Goal: Task Accomplishment & Management: Complete application form

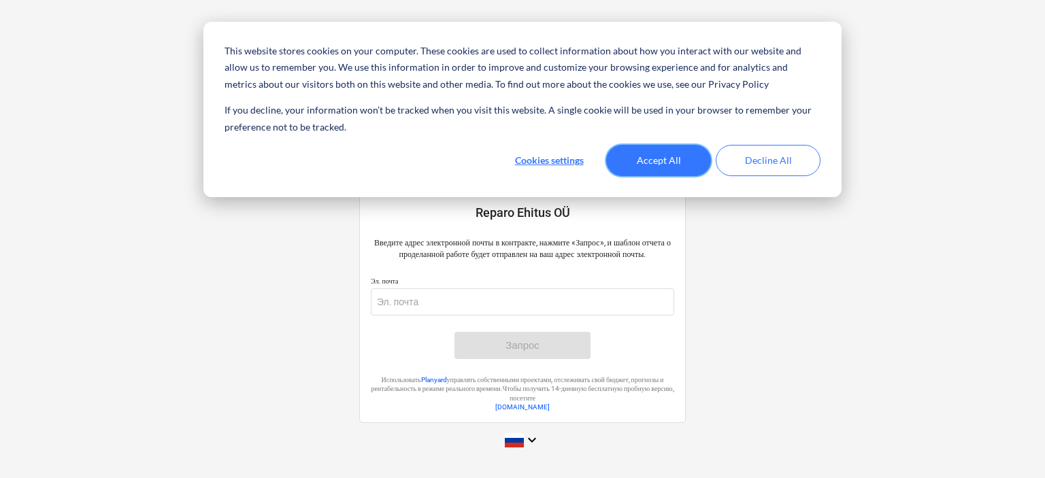
click at [683, 169] on button "Accept All" at bounding box center [658, 160] width 105 height 31
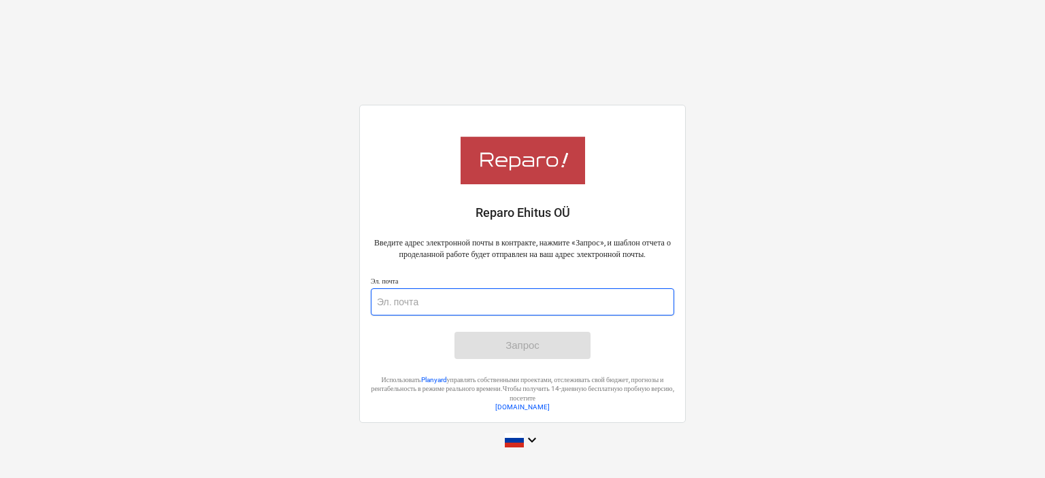
click at [425, 314] on input "email" at bounding box center [523, 302] width 304 height 27
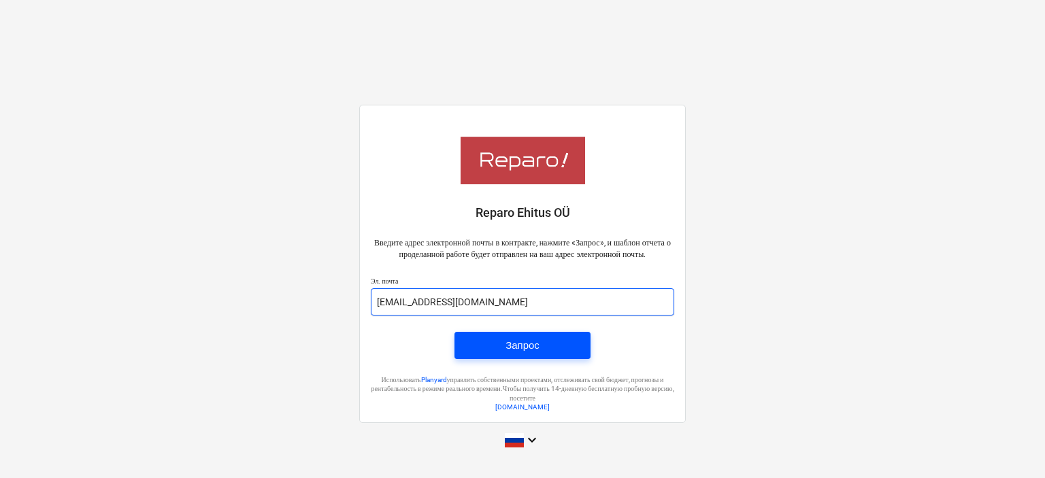
type input "ou.neval@gmail.com"
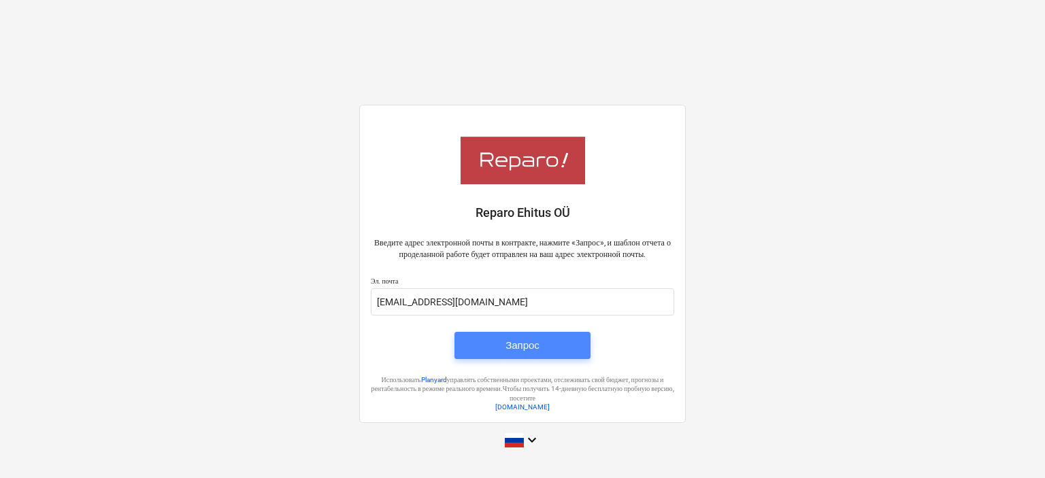
click at [506, 348] on div "Запрос" at bounding box center [523, 346] width 34 height 18
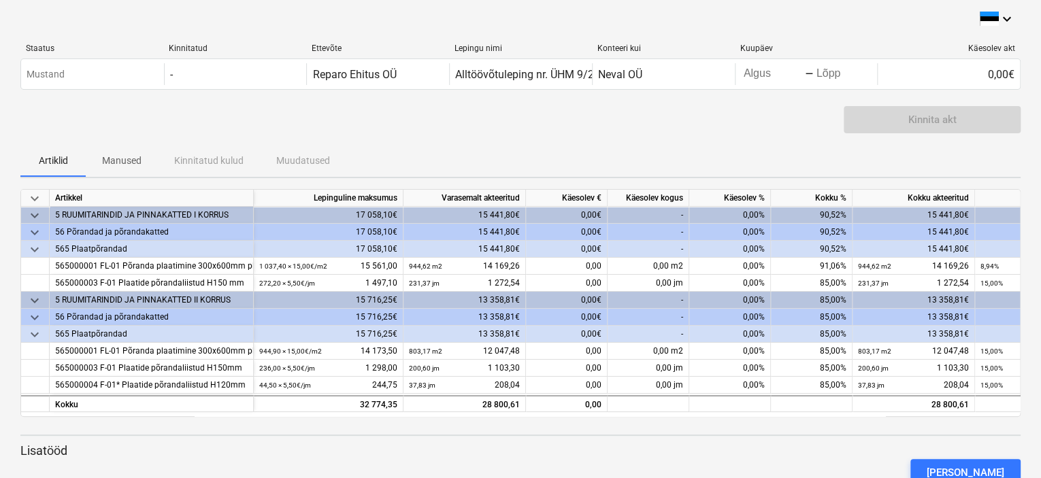
click at [689, 130] on div "Kinnita akt" at bounding box center [520, 125] width 1001 height 38
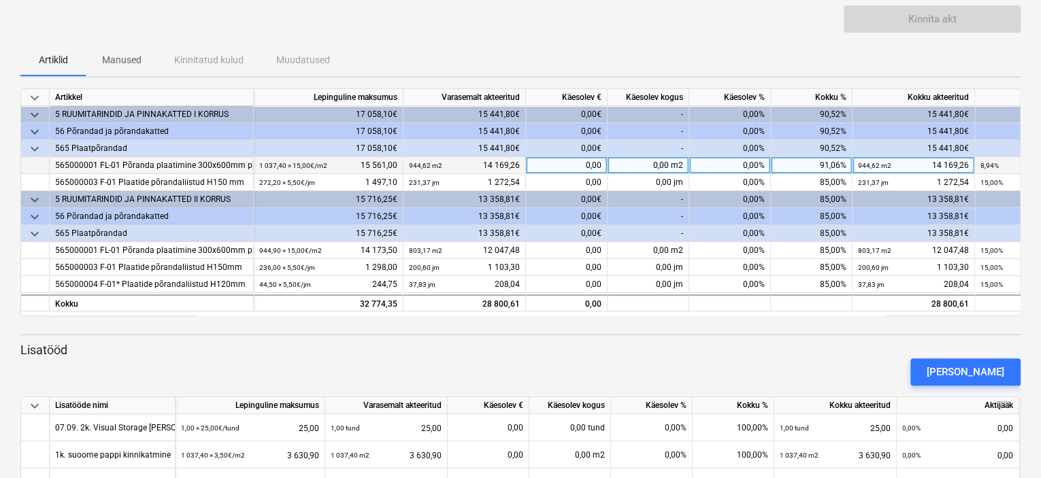
scroll to position [173, 0]
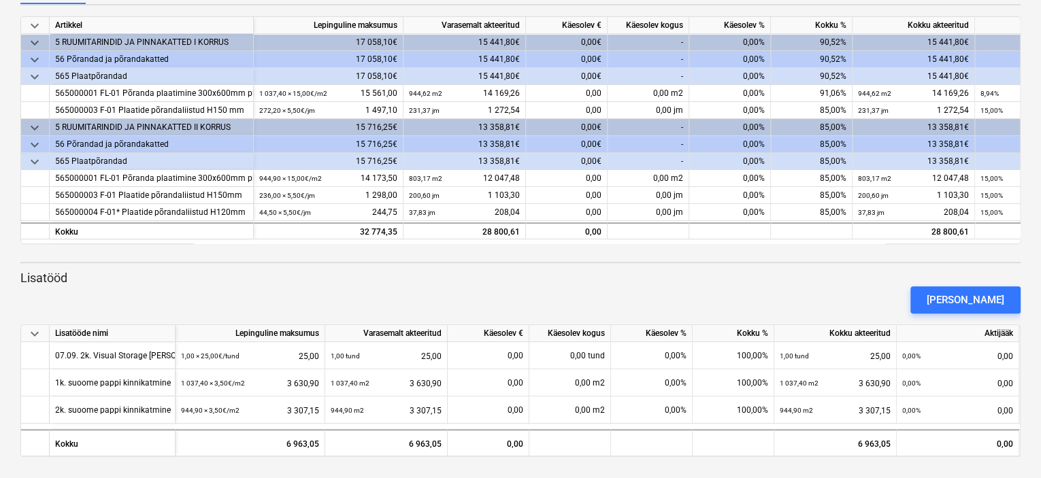
click at [746, 276] on p "Lisatööd" at bounding box center [520, 278] width 1001 height 16
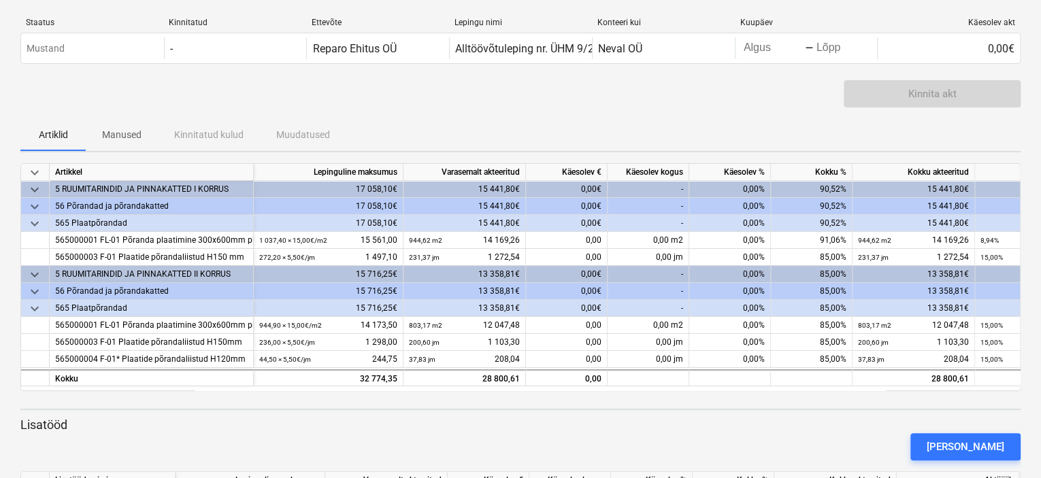
scroll to position [0, 0]
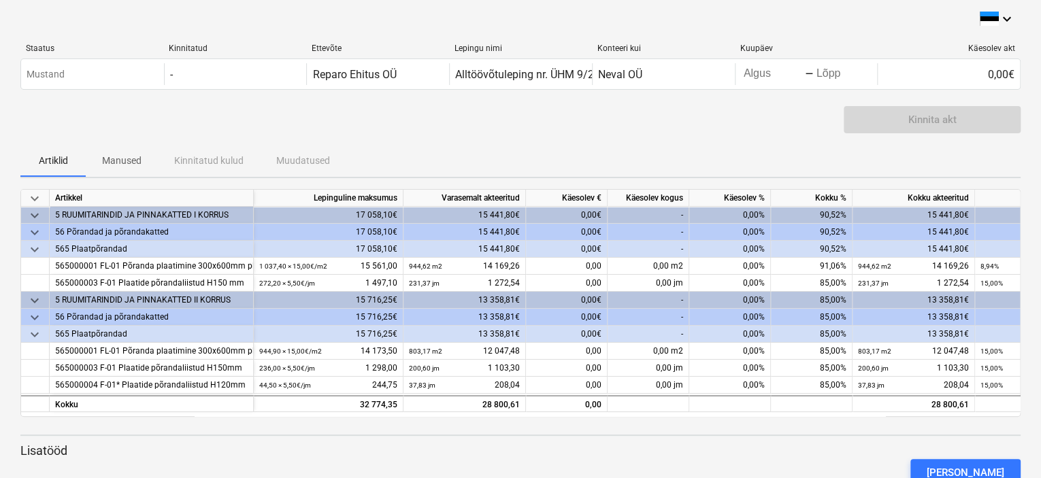
click at [610, 47] on div "Konteeri kui" at bounding box center [664, 49] width 132 height 10
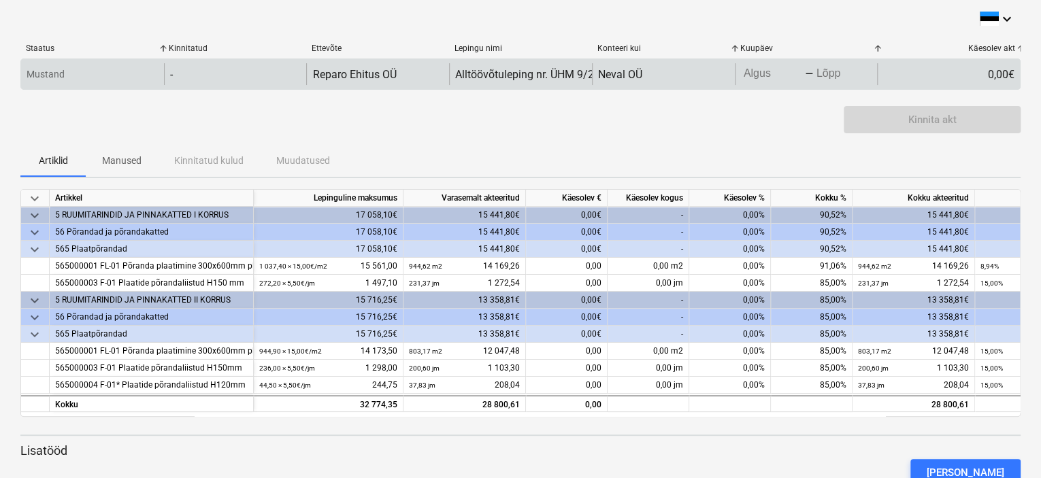
click at [51, 76] on p "Mustand" at bounding box center [46, 74] width 38 height 14
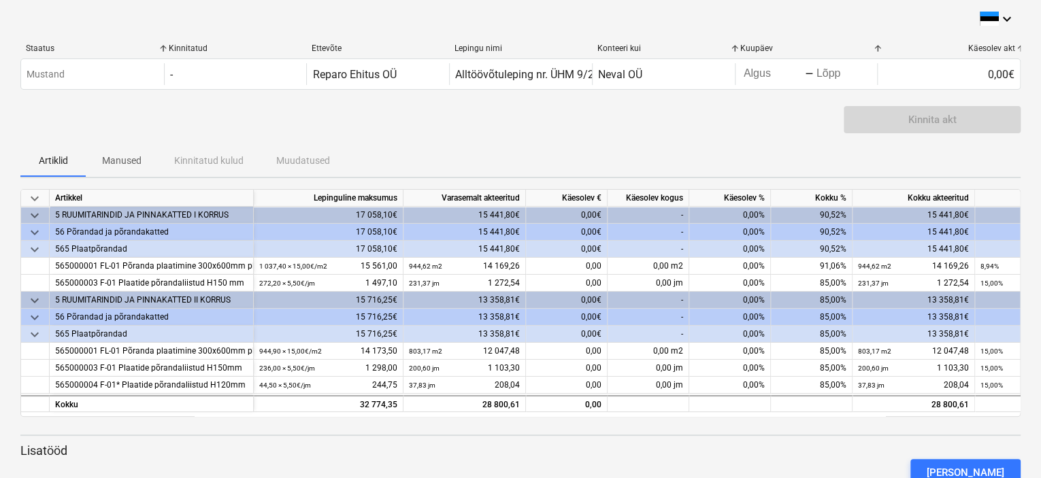
click at [768, 146] on div "Artiklid Manused Kinnitatud kulud Muudatused" at bounding box center [520, 160] width 1001 height 33
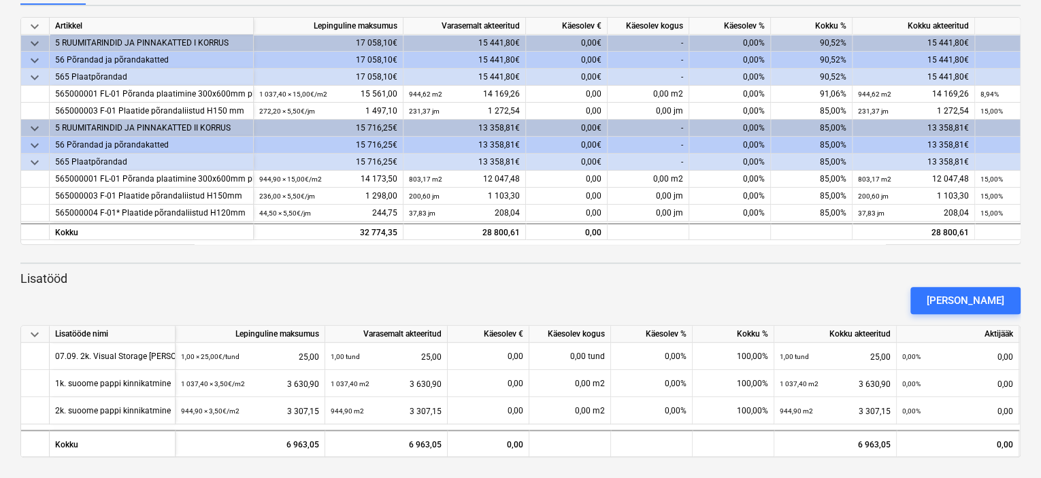
scroll to position [173, 0]
click at [472, 301] on div "[PERSON_NAME]" at bounding box center [520, 300] width 1011 height 38
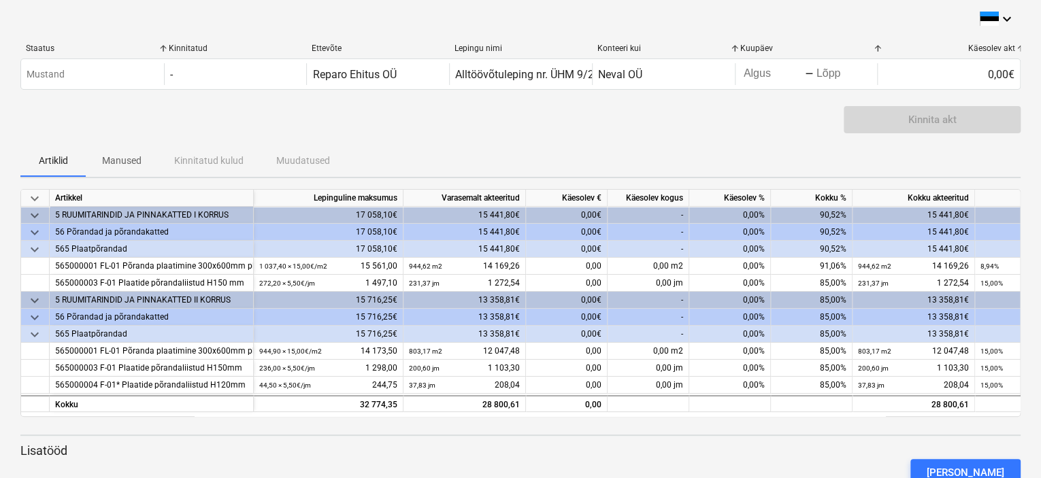
click at [466, 129] on div "Kinnita akt" at bounding box center [520, 125] width 1001 height 38
click at [464, 130] on div "Kinnita akt" at bounding box center [520, 125] width 1001 height 38
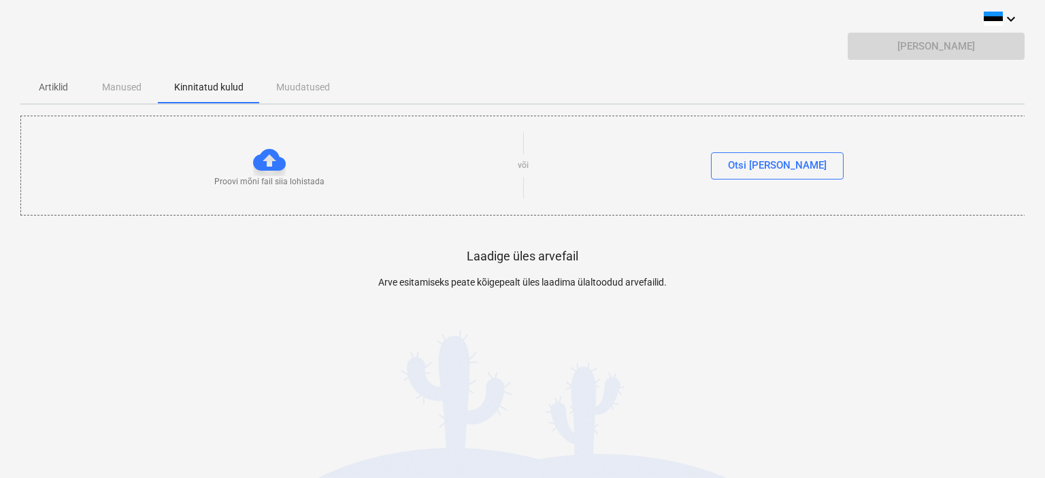
click at [62, 87] on p "Artiklid" at bounding box center [53, 87] width 33 height 14
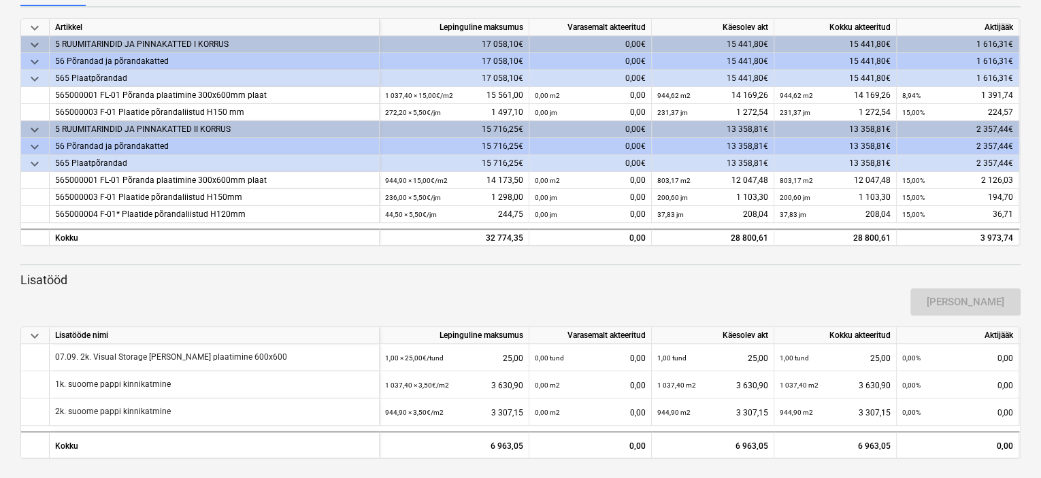
scroll to position [99, 0]
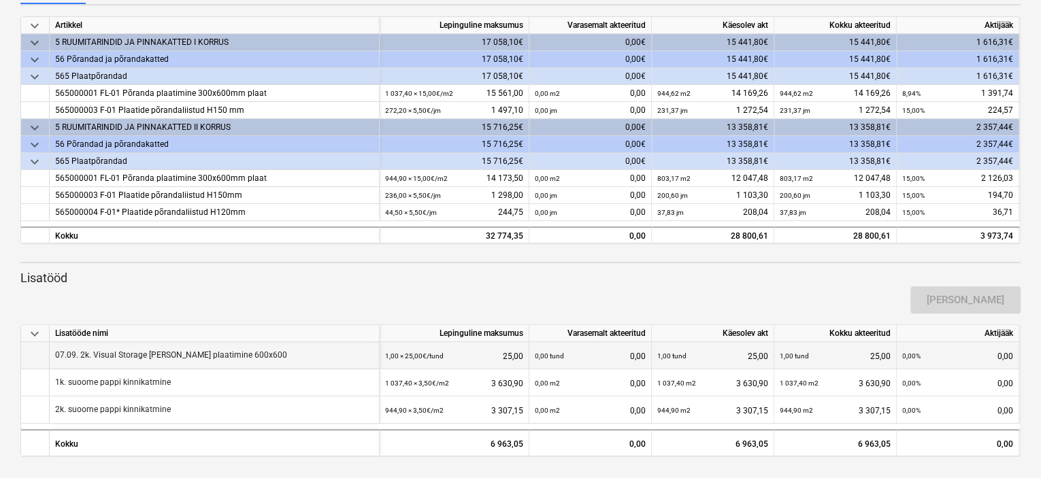
click at [754, 353] on div "1,00 tund 25,00" at bounding box center [712, 356] width 111 height 28
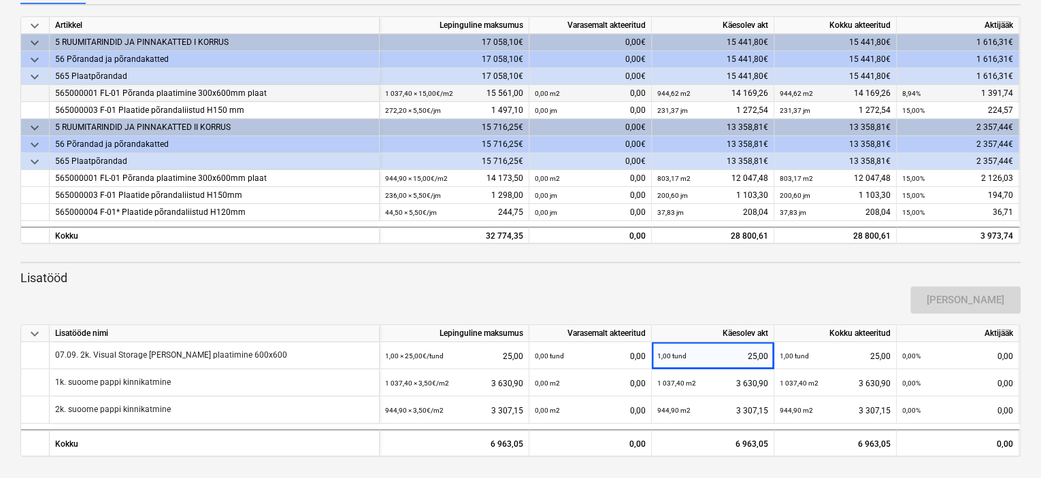
click at [754, 95] on div "944,62 m2 14 169,26" at bounding box center [712, 93] width 111 height 17
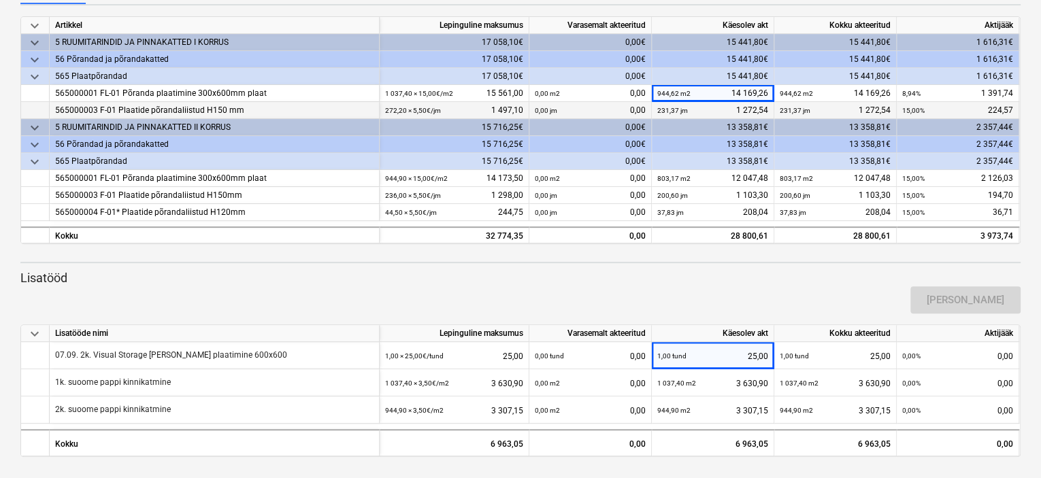
click at [749, 110] on div "231,37 jm 1 272,54" at bounding box center [712, 110] width 111 height 17
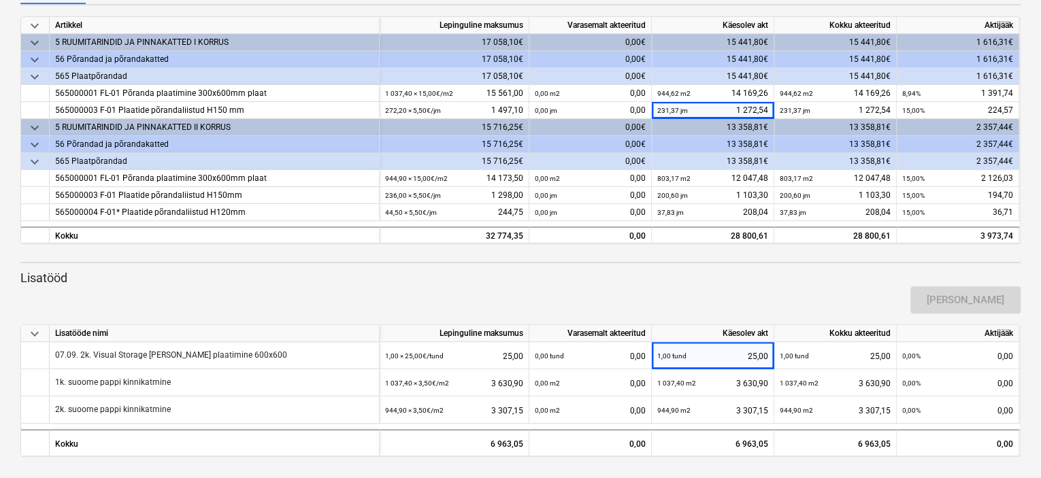
drag, startPoint x: 830, startPoint y: 272, endPoint x: 829, endPoint y: 260, distance: 12.3
click at [829, 263] on div "keyboard_arrow_down Artikkel Lepinguline maksumus Varasemalt akteeritud Käesole…" at bounding box center [520, 236] width 1001 height 441
click at [666, 107] on small "231,37 jm" at bounding box center [672, 110] width 31 height 7
drag, startPoint x: 677, startPoint y: 110, endPoint x: 643, endPoint y: 107, distance: 34.8
click at [0, 0] on div "565000003 F-01 Plaatide põrandaliistud H150 mm 272,20 × 5,50€ / jm 1 497,10 0,0…" at bounding box center [0, 0] width 0 height 0
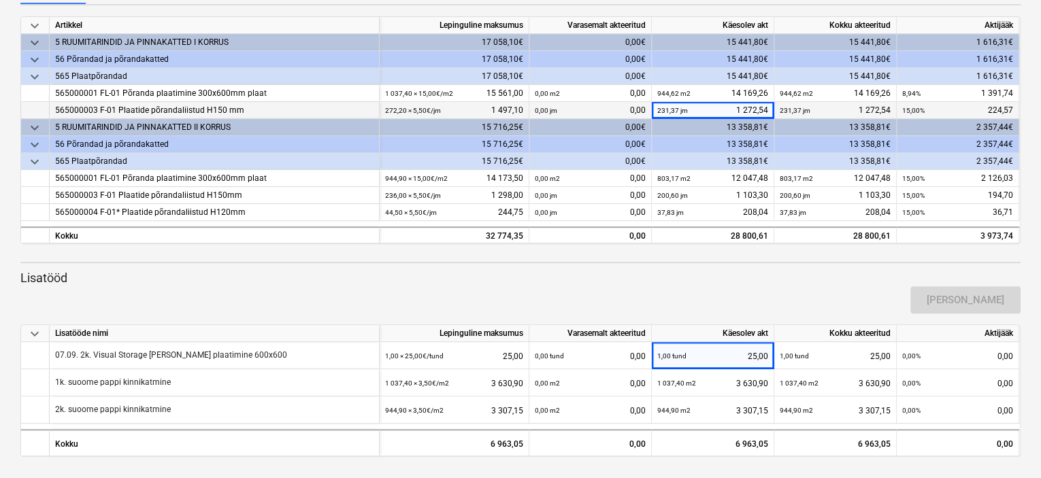
click at [679, 109] on span at bounding box center [679, 110] width 1 height 7
drag, startPoint x: 679, startPoint y: 109, endPoint x: 659, endPoint y: 108, distance: 19.7
click at [659, 108] on small "231,37 jm" at bounding box center [672, 110] width 31 height 7
click at [749, 112] on div "231,37 jm 1 272,54" at bounding box center [712, 110] width 111 height 17
click at [741, 73] on div "15 441,80€" at bounding box center [713, 76] width 123 height 17
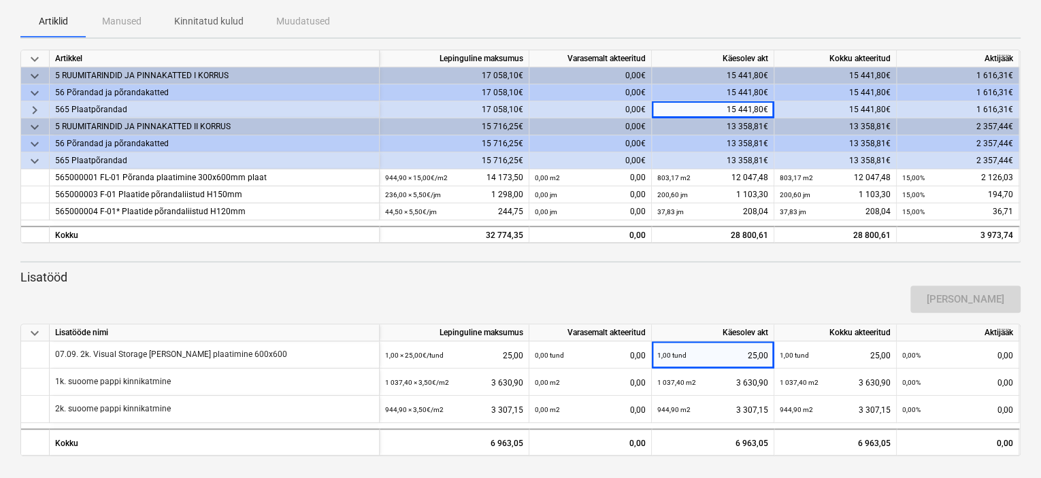
scroll to position [65, 0]
click at [745, 91] on div "15 441,80€" at bounding box center [713, 93] width 123 height 17
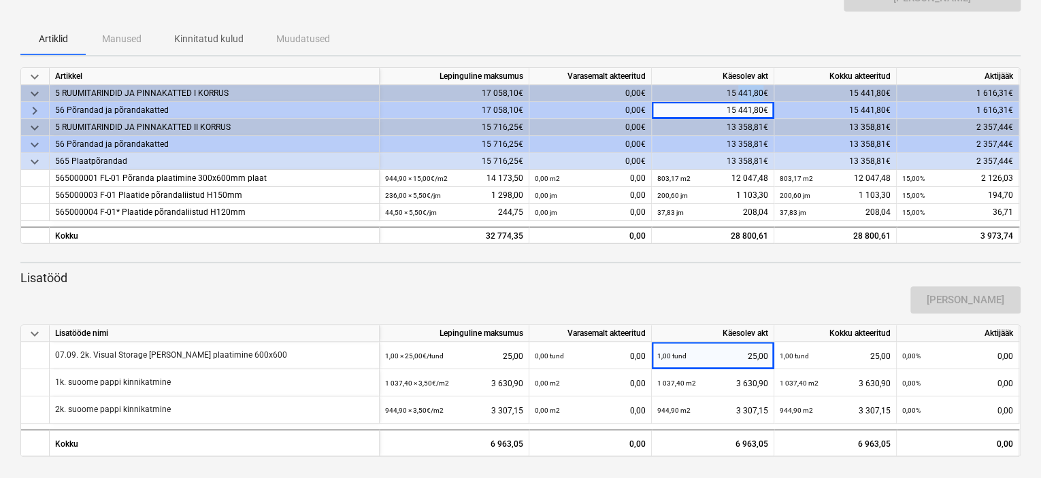
click at [745, 91] on div "15 441,80€" at bounding box center [713, 93] width 123 height 17
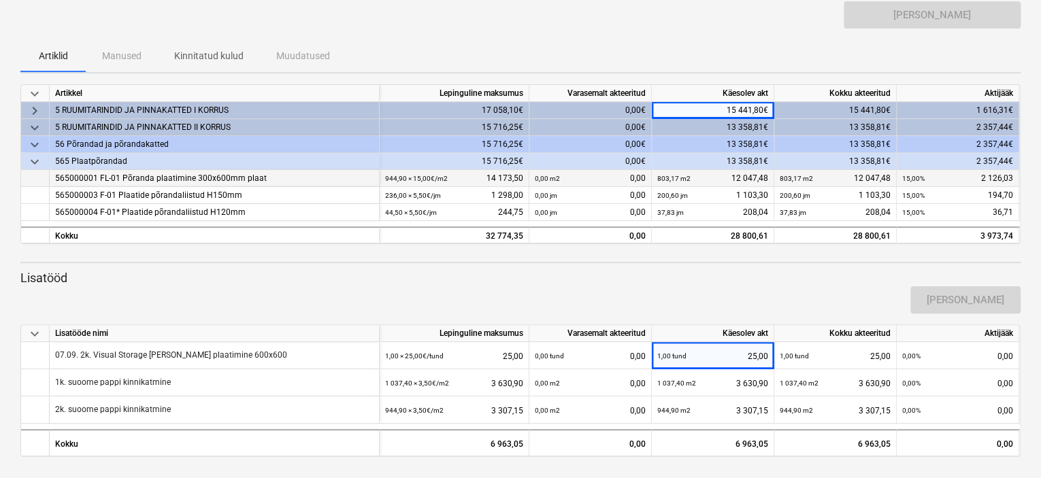
click at [745, 174] on div "803,17 m2 12 047,48" at bounding box center [712, 178] width 111 height 17
click at [749, 179] on div "803,17 m2 12 047,48" at bounding box center [712, 178] width 111 height 17
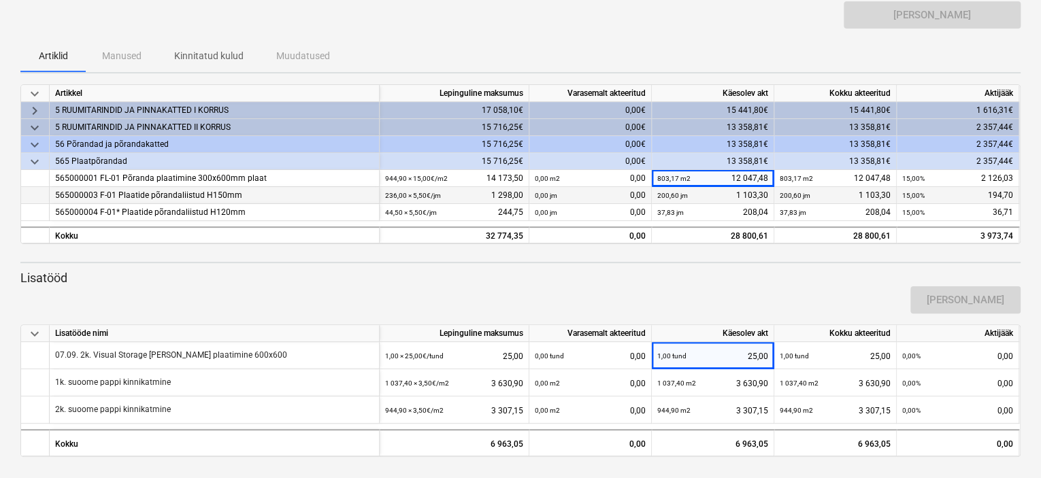
click at [752, 195] on div "200,60 jm 1 103,30" at bounding box center [712, 195] width 111 height 17
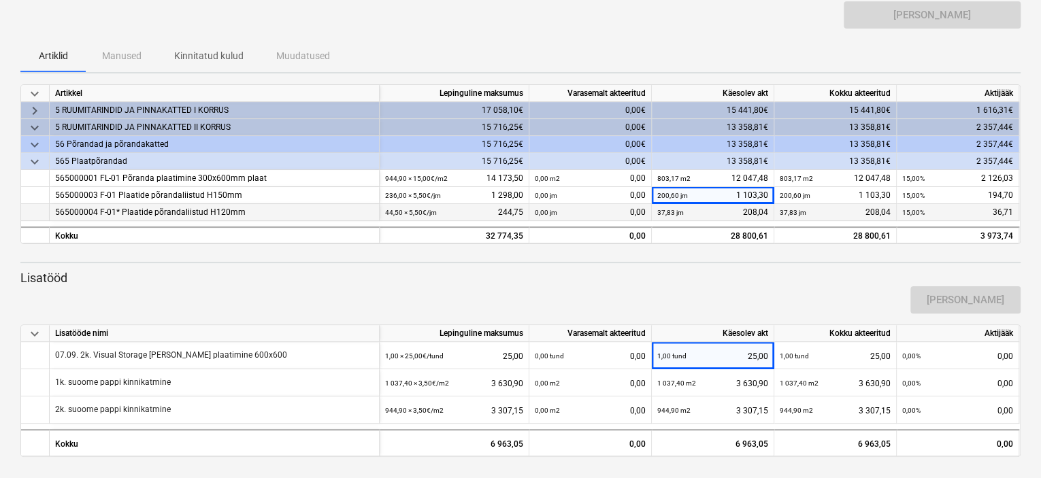
click at [749, 213] on div "37,83 jm 208,04" at bounding box center [712, 212] width 111 height 17
click at [664, 213] on small "37,83 jm" at bounding box center [670, 212] width 27 height 7
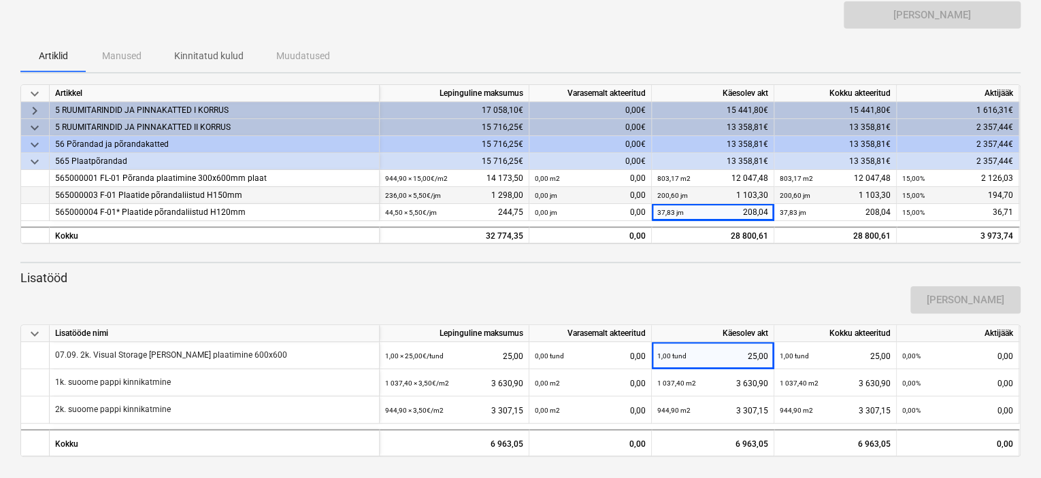
click at [665, 192] on small "200,60 jm" at bounding box center [672, 195] width 31 height 7
click at [793, 192] on small "200,60 jm" at bounding box center [795, 195] width 31 height 7
click at [844, 281] on div "[PERSON_NAME]" at bounding box center [520, 300] width 1011 height 38
click at [840, 285] on div "[PERSON_NAME]" at bounding box center [520, 300] width 1011 height 38
click at [738, 265] on div "keyboard_arrow_down Artikkel Lepinguline maksumus Varasemalt akteeritud Käesole…" at bounding box center [520, 270] width 1001 height 373
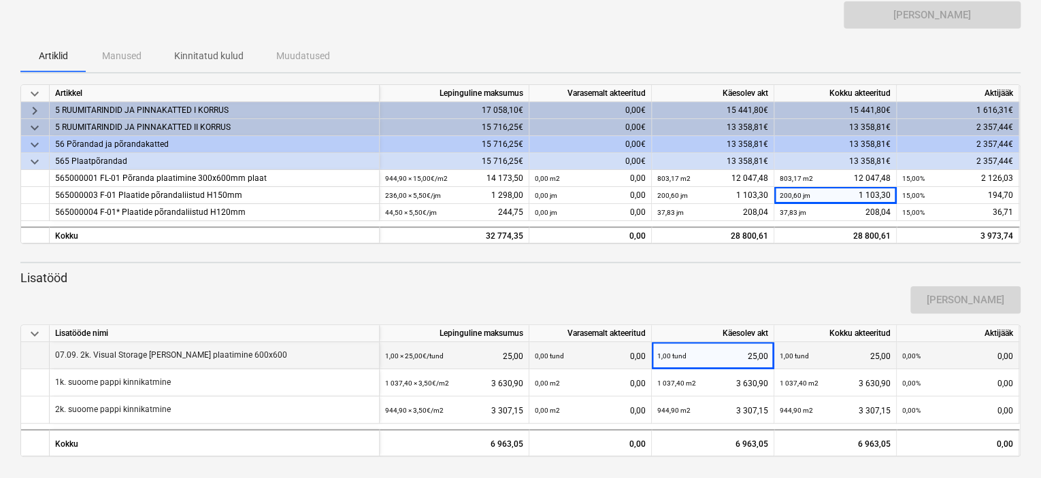
click at [711, 351] on div "1,00 tund 25,00" at bounding box center [712, 356] width 111 height 28
click at [672, 356] on small "1,00 tund" at bounding box center [671, 356] width 29 height 7
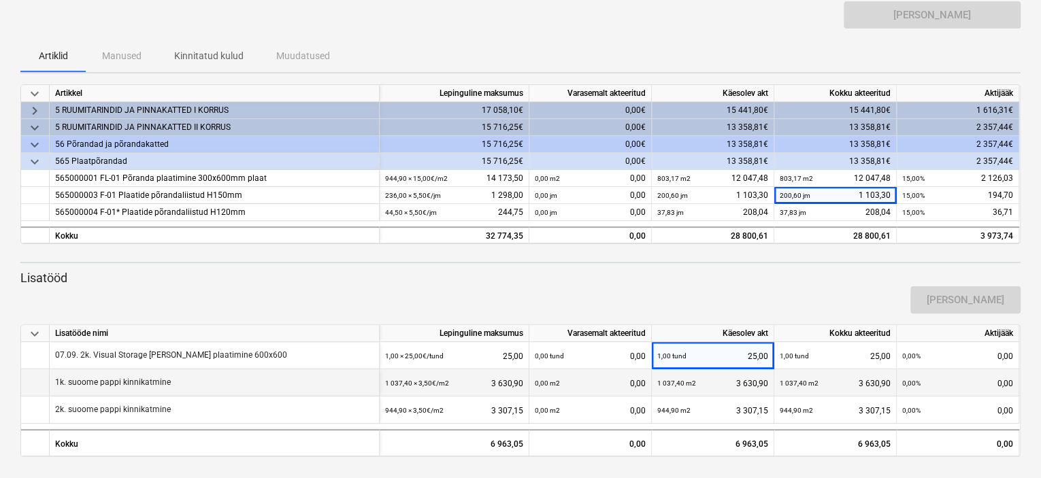
click at [674, 378] on div "1 037,40 m2" at bounding box center [676, 384] width 39 height 28
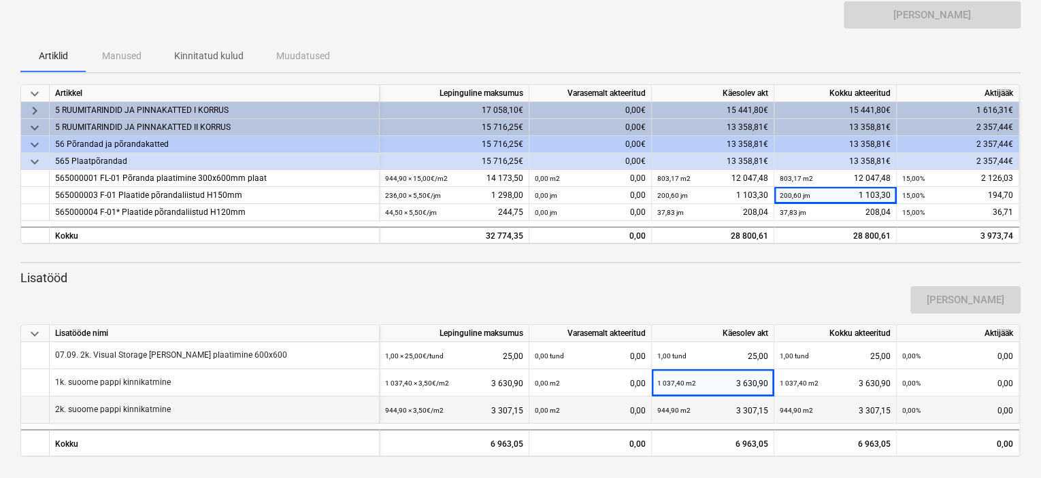
drag, startPoint x: 689, startPoint y: 414, endPoint x: 693, endPoint y: 405, distance: 9.7
click at [689, 411] on div "944,90 m2 3 307,15" at bounding box center [712, 411] width 111 height 28
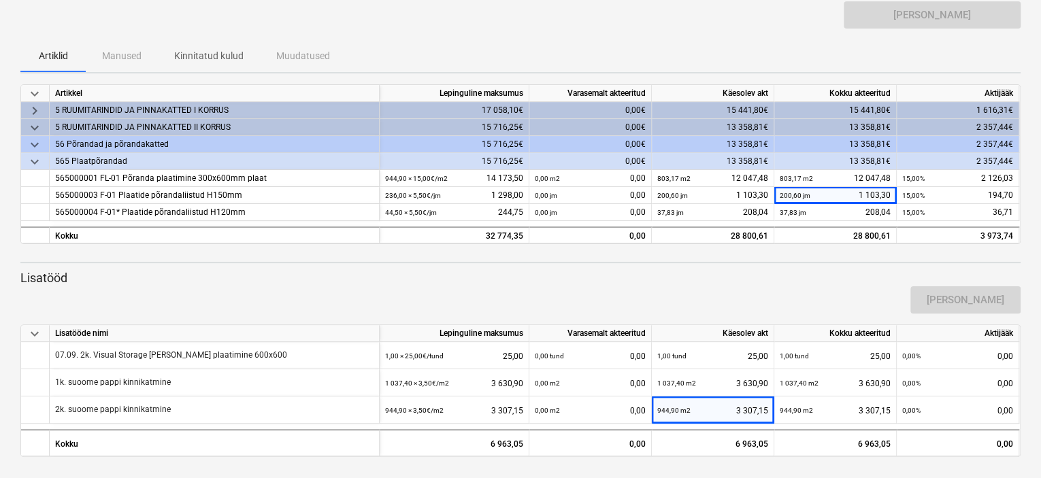
click at [35, 124] on span "keyboard_arrow_down" at bounding box center [35, 128] width 16 height 16
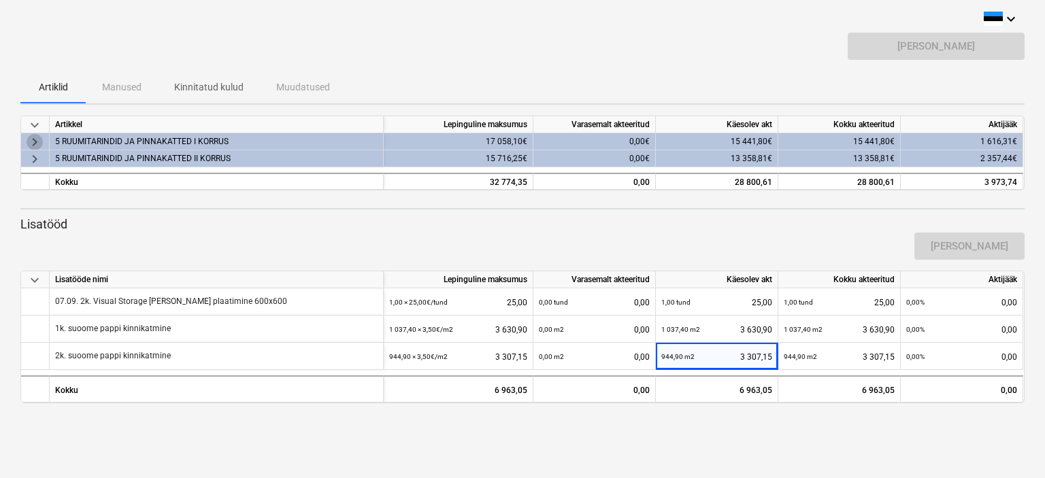
click at [34, 140] on span "keyboard_arrow_right" at bounding box center [35, 142] width 16 height 16
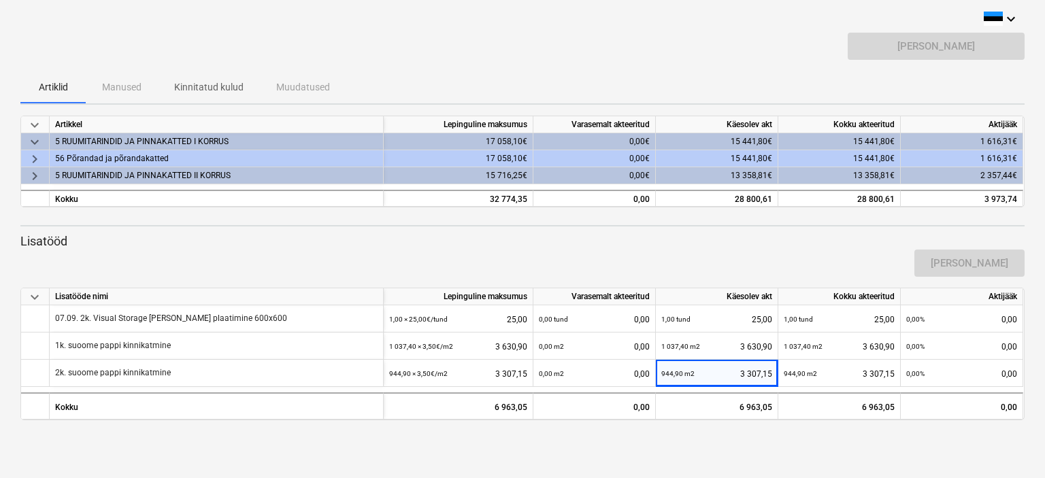
click at [35, 158] on span "keyboard_arrow_right" at bounding box center [35, 159] width 16 height 16
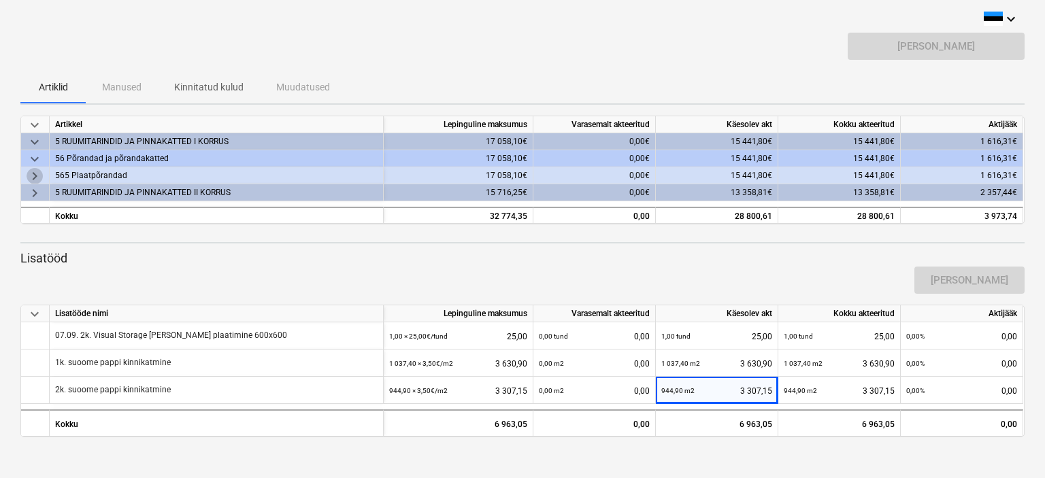
click at [35, 178] on span "keyboard_arrow_right" at bounding box center [35, 176] width 16 height 16
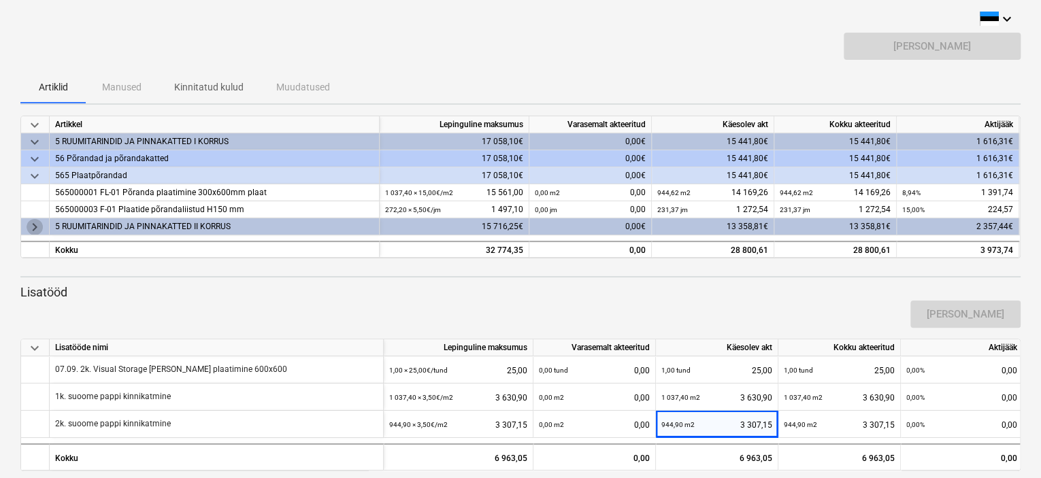
click at [36, 223] on span "keyboard_arrow_right" at bounding box center [35, 227] width 16 height 16
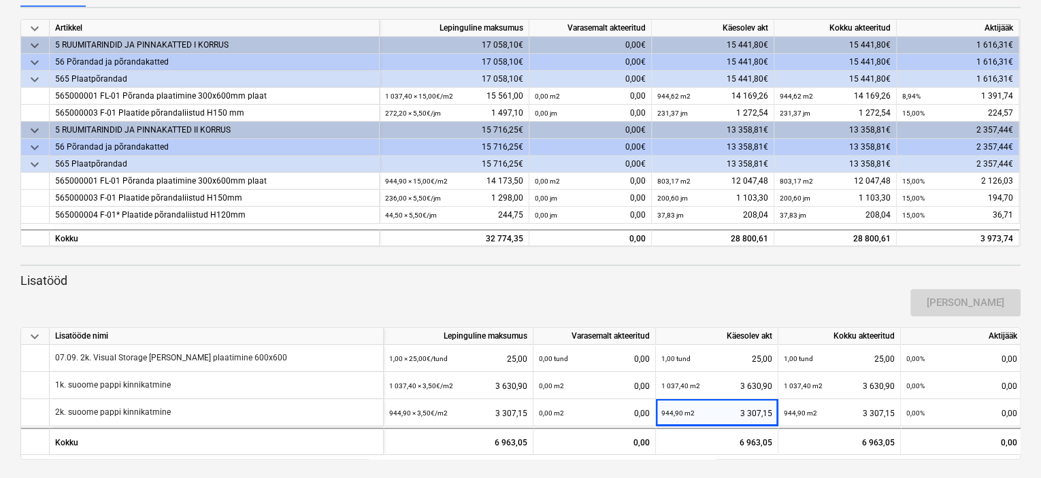
scroll to position [99, 0]
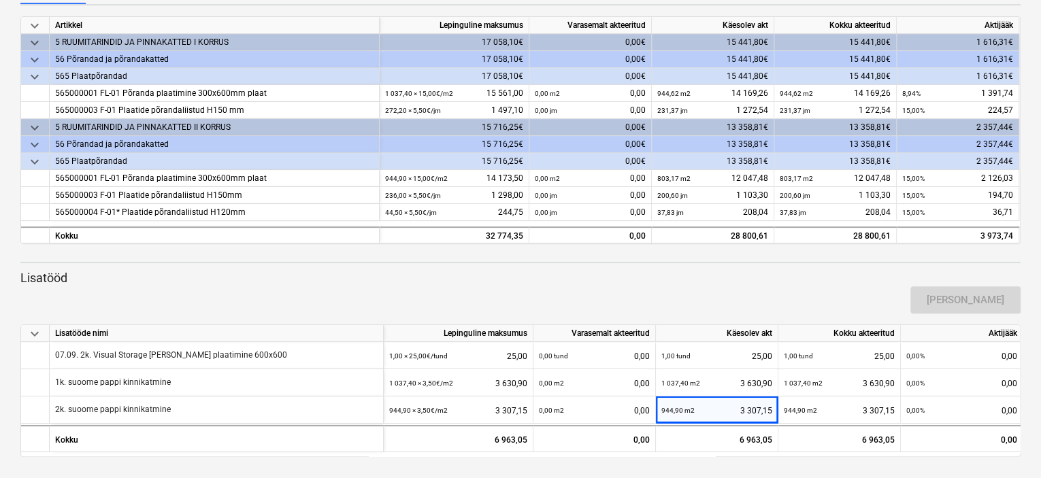
click at [585, 289] on div "[PERSON_NAME]" at bounding box center [520, 300] width 1011 height 38
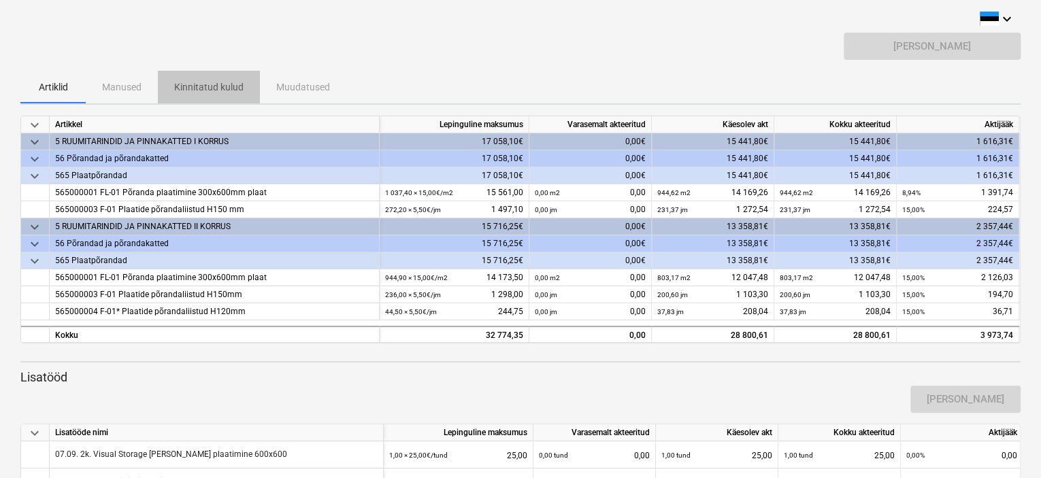
click at [196, 86] on p "Kinnitatud kulud" at bounding box center [208, 87] width 69 height 14
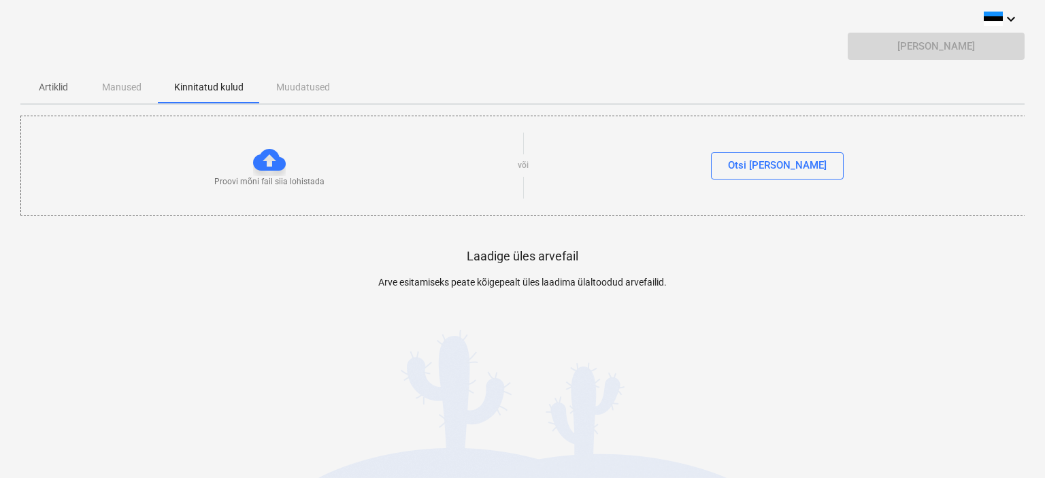
click at [642, 261] on div "Laadige üles arvefail Arve esitamiseks peate kõigepealt üles laadima ülaltoodud…" at bounding box center [522, 280] width 1005 height 129
click at [280, 31] on div "keyboard_arrow_down Saada arve Artiklid Manused Kinnitatud kulud Muudatused Pro…" at bounding box center [522, 178] width 1005 height 334
click at [56, 83] on p "Artiklid" at bounding box center [53, 87] width 33 height 14
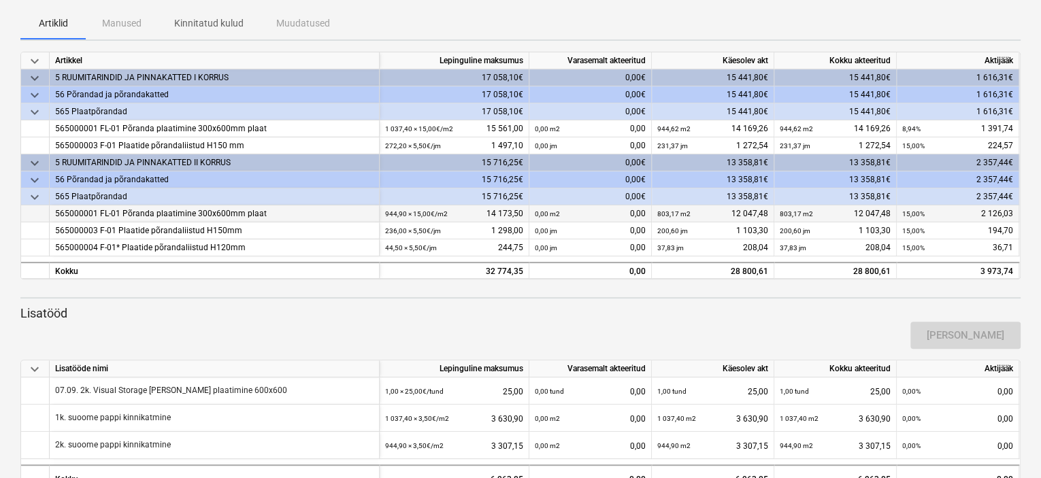
scroll to position [91, 0]
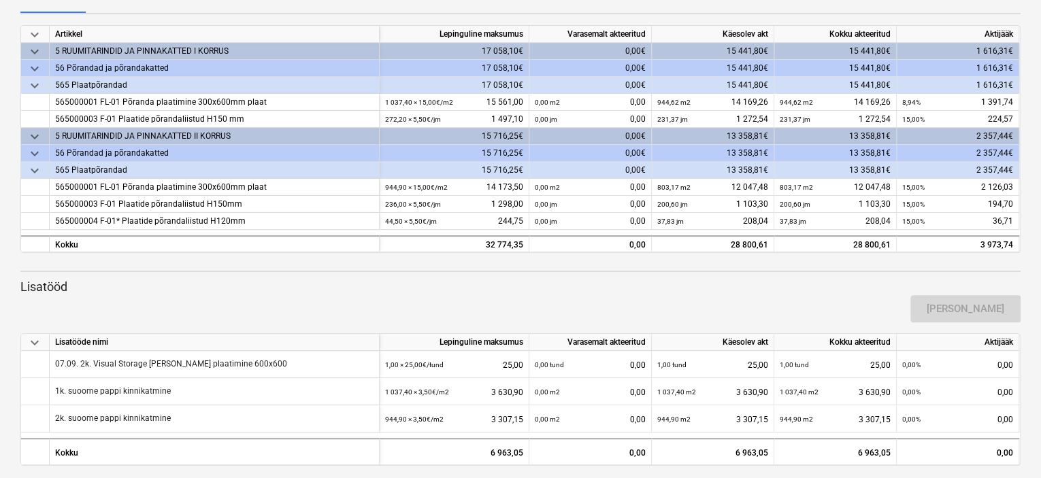
click at [696, 295] on div "[PERSON_NAME]" at bounding box center [520, 309] width 1011 height 38
click at [715, 293] on div "[PERSON_NAME]" at bounding box center [520, 309] width 1011 height 38
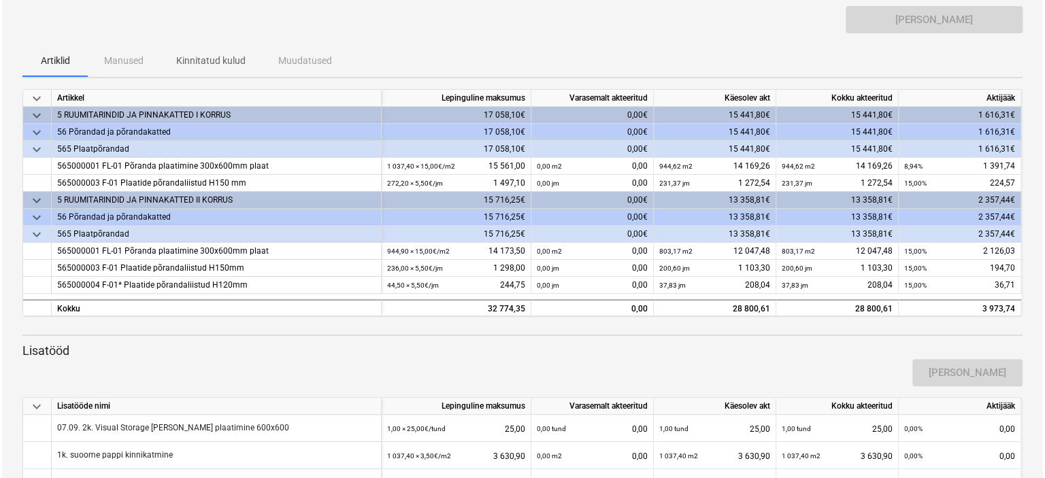
scroll to position [0, 0]
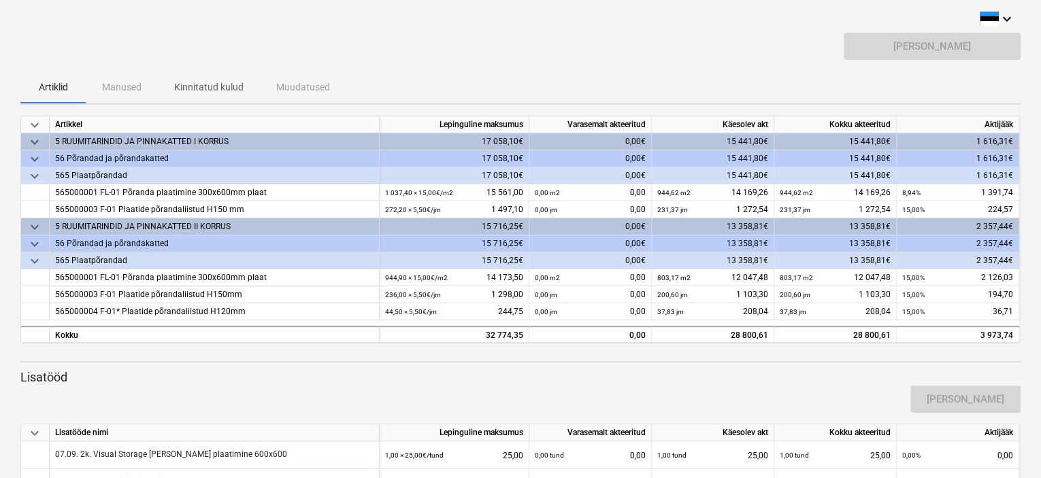
click at [670, 62] on div "Saada arve" at bounding box center [520, 52] width 1001 height 38
click at [204, 86] on p "Kinnitatud kulud" at bounding box center [208, 87] width 69 height 14
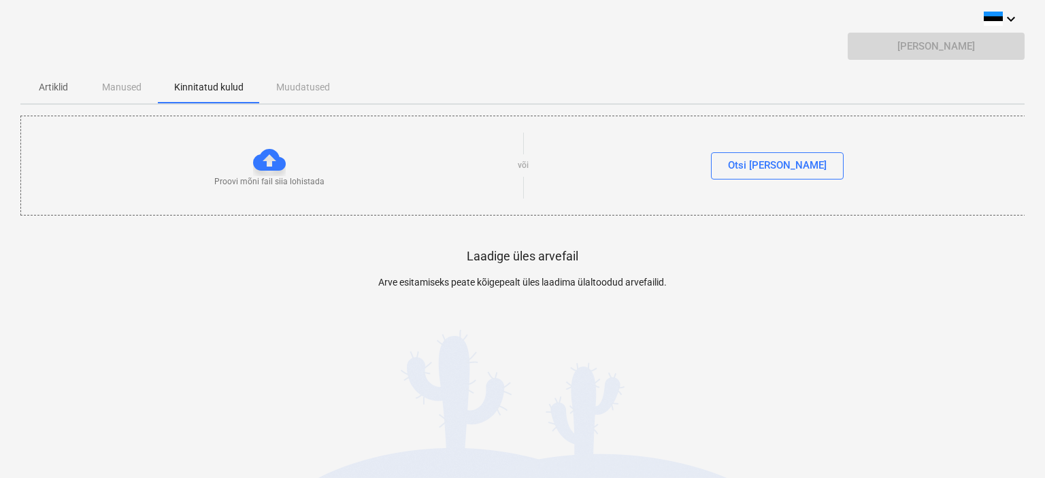
click at [525, 62] on div "Saada arve" at bounding box center [522, 52] width 1005 height 38
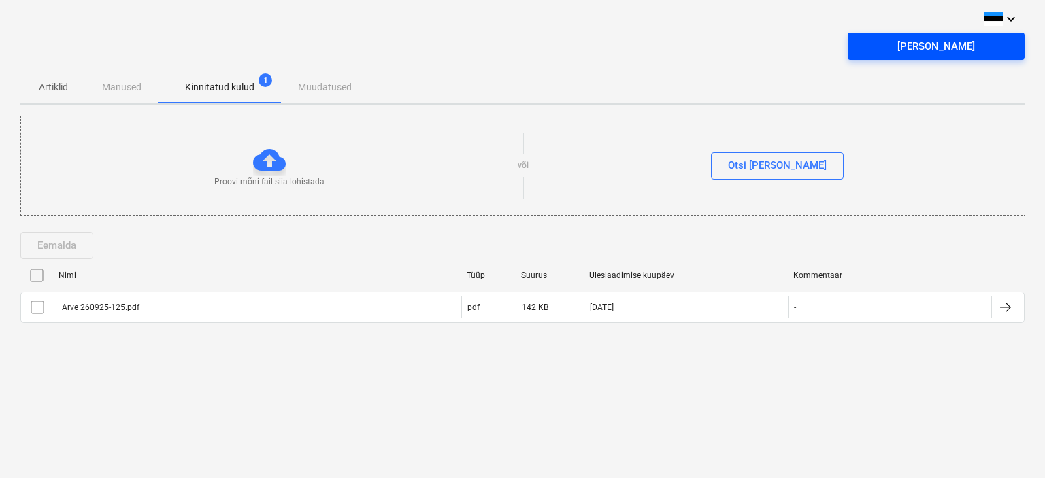
click at [882, 50] on span "Saada arve" at bounding box center [936, 46] width 144 height 18
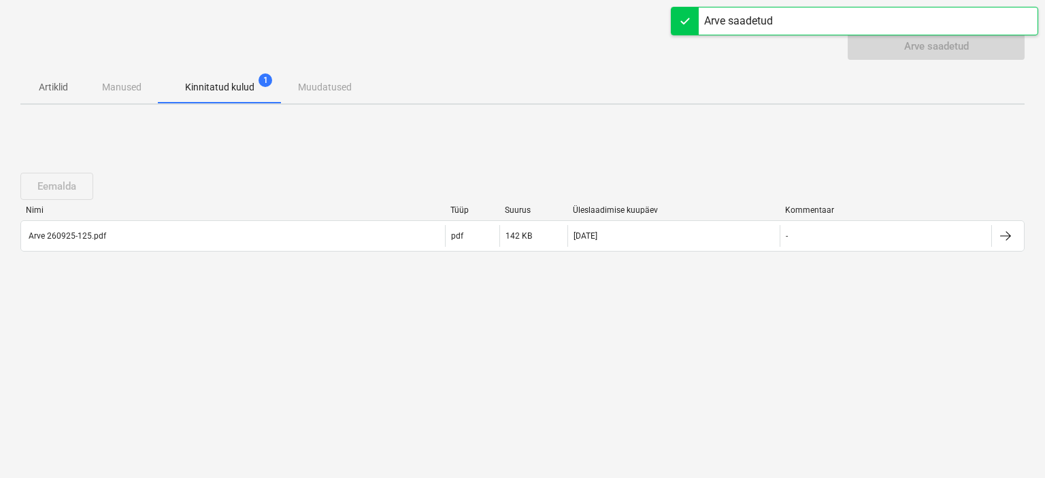
click at [449, 84] on div "Artiklid Manused Kinnitatud kulud 1 Muudatused" at bounding box center [522, 87] width 1005 height 33
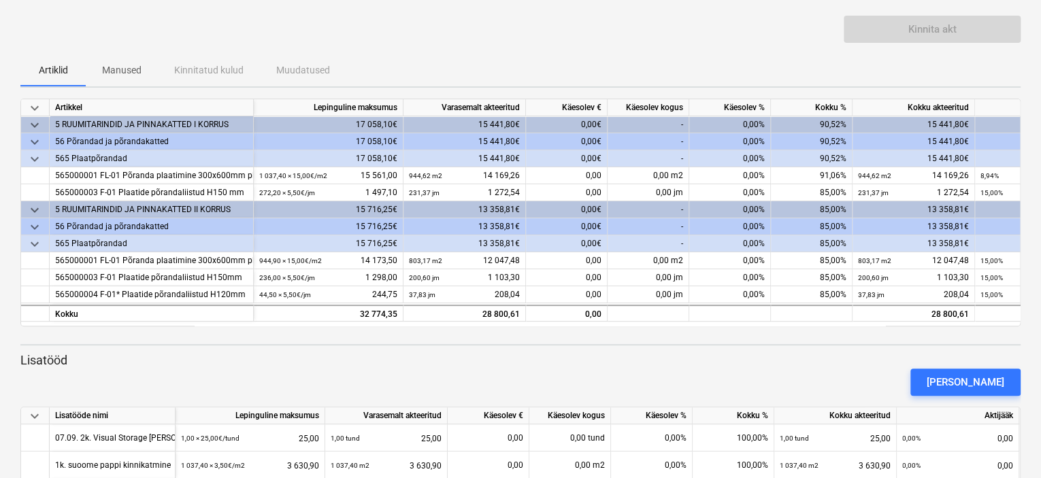
scroll to position [173, 0]
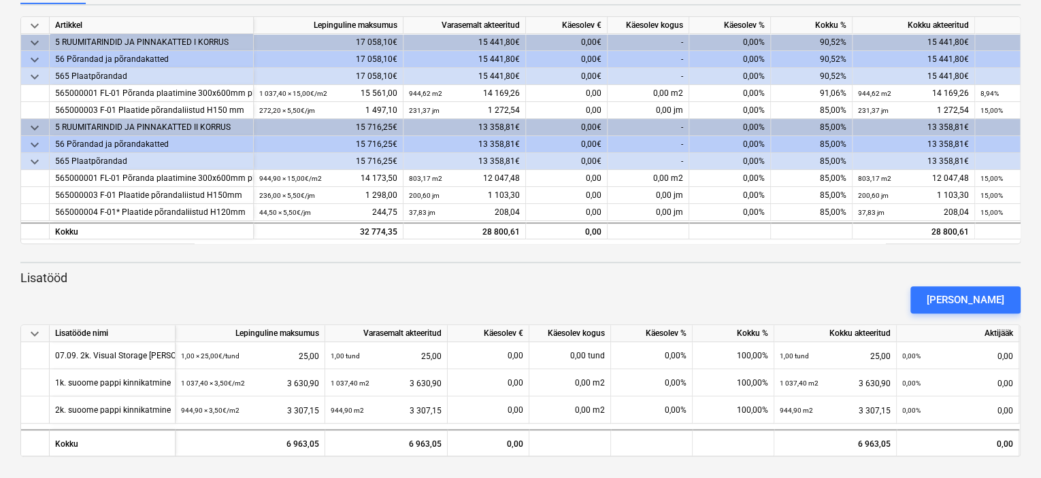
click at [708, 280] on p "Lisatööd" at bounding box center [520, 278] width 1001 height 16
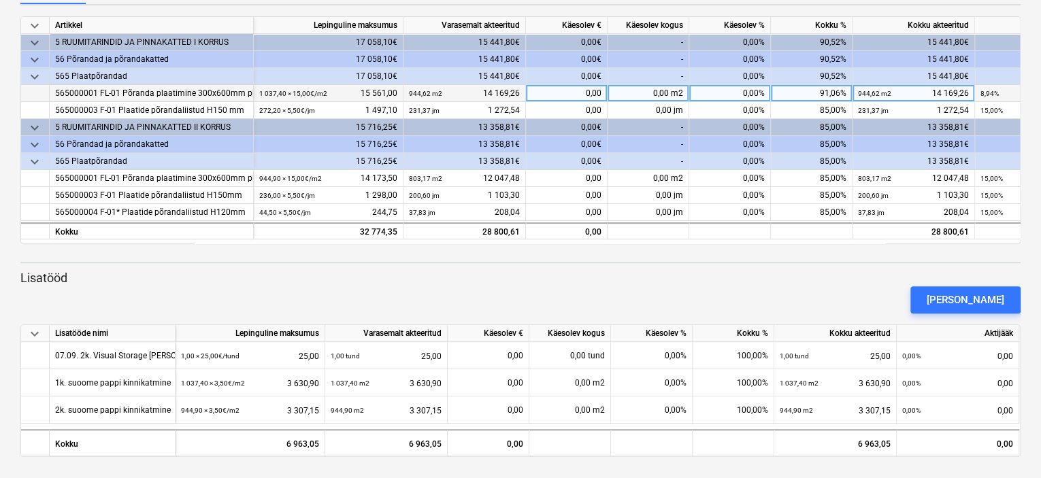
click at [746, 95] on div "0,00%" at bounding box center [730, 93] width 82 height 17
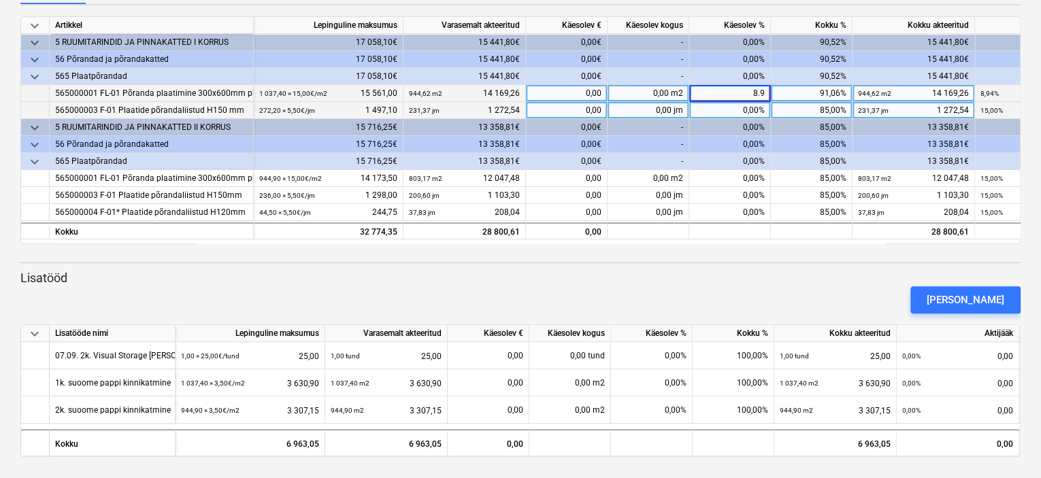
type input "8.94"
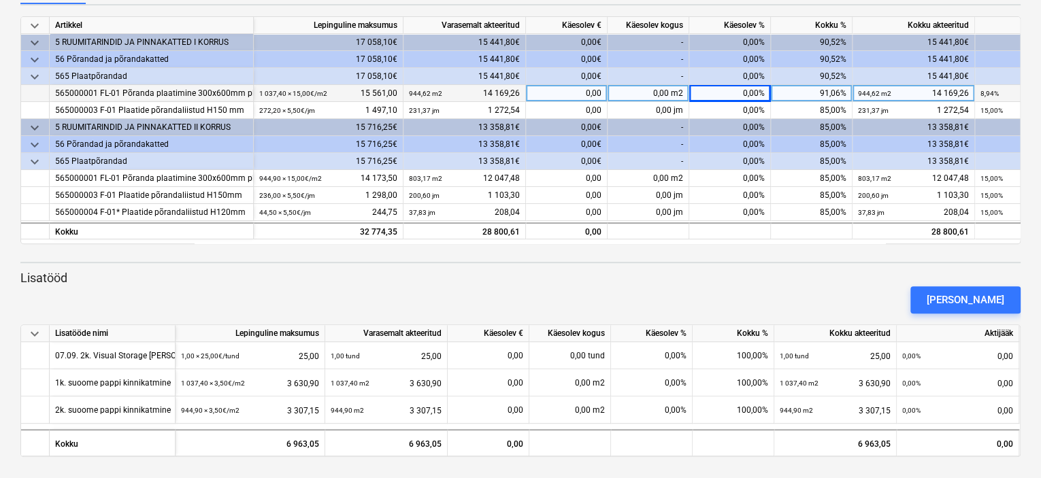
click at [736, 93] on div "0,00%" at bounding box center [730, 93] width 82 height 17
type input "8.9"
click at [751, 92] on div "8,00%" at bounding box center [730, 93] width 82 height 17
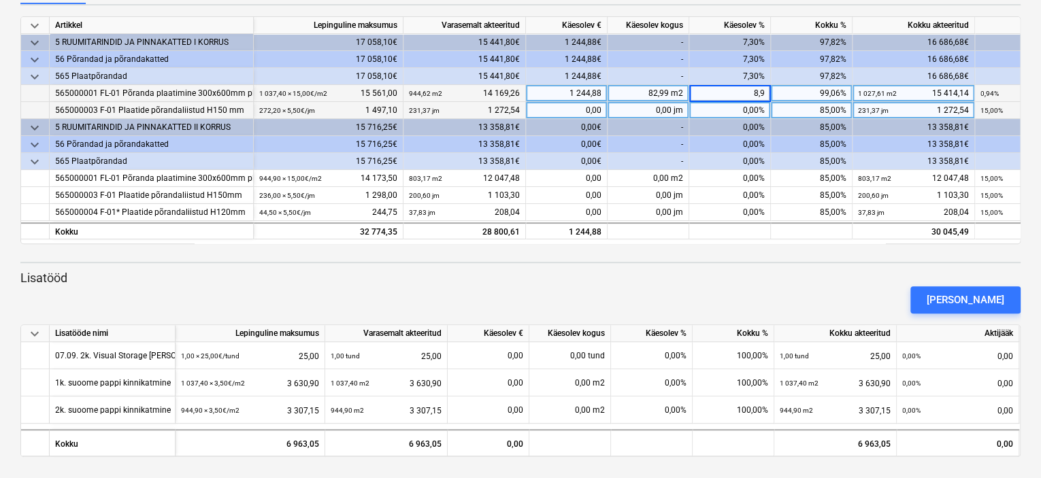
type input "8,94"
click at [749, 112] on div "0,00%" at bounding box center [730, 110] width 82 height 17
type input "15"
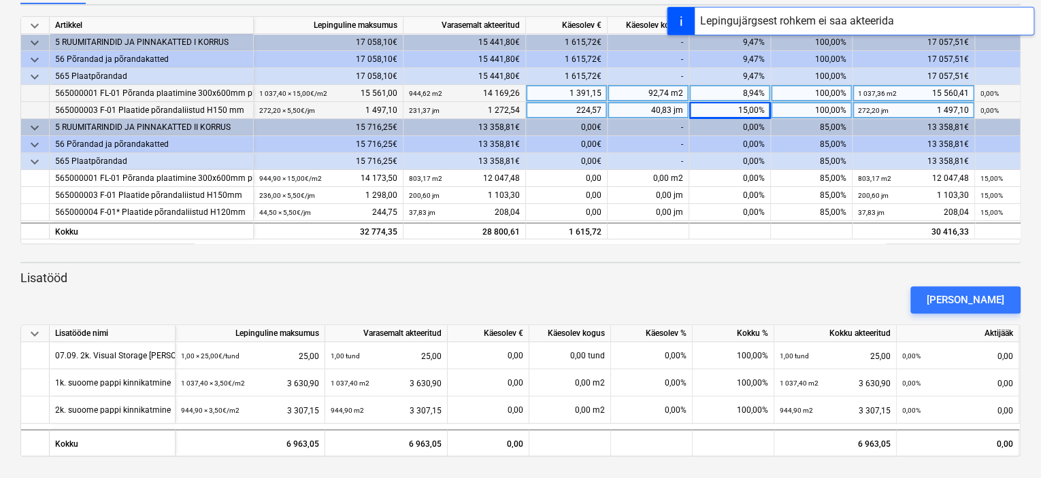
click at [753, 133] on div "0,00%" at bounding box center [730, 127] width 82 height 17
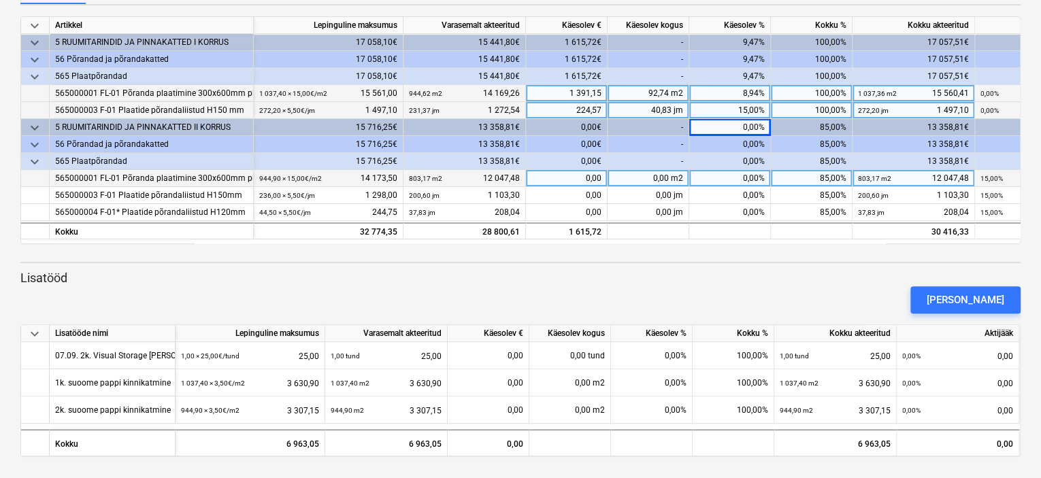
click at [746, 182] on div "0,00%" at bounding box center [730, 178] width 82 height 17
type input "15"
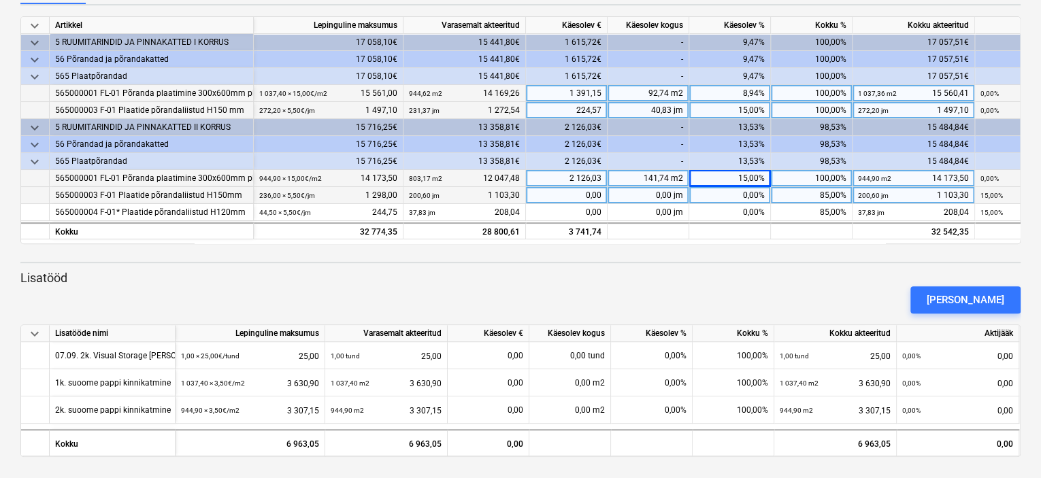
click at [753, 195] on div "0,00%" at bounding box center [730, 195] width 82 height 17
type input "15"
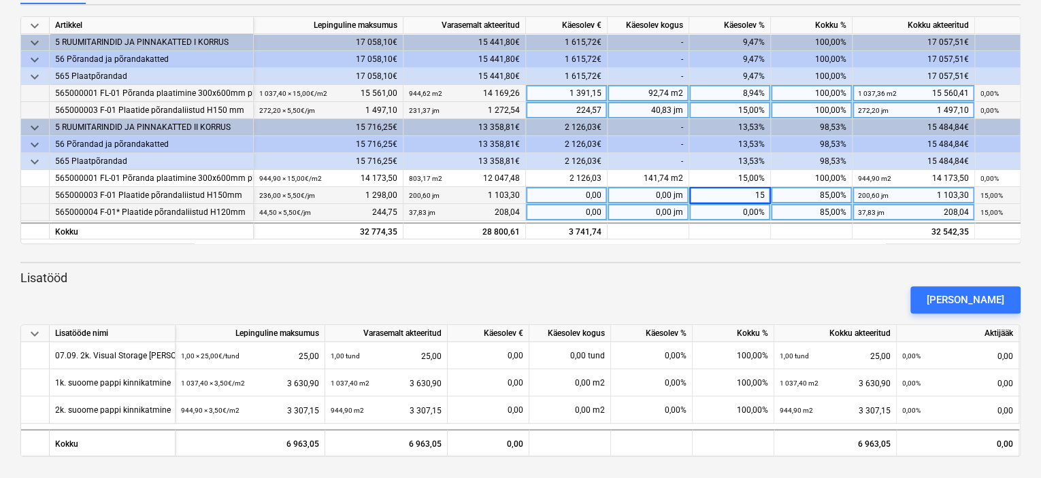
click at [743, 204] on div "0,00%" at bounding box center [730, 212] width 82 height 17
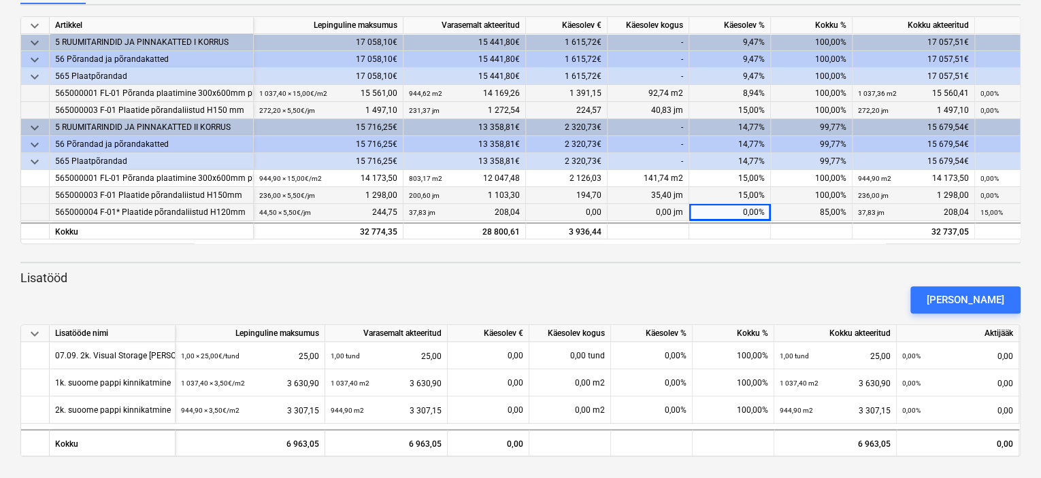
click at [743, 217] on div "0,00%" at bounding box center [730, 212] width 82 height 17
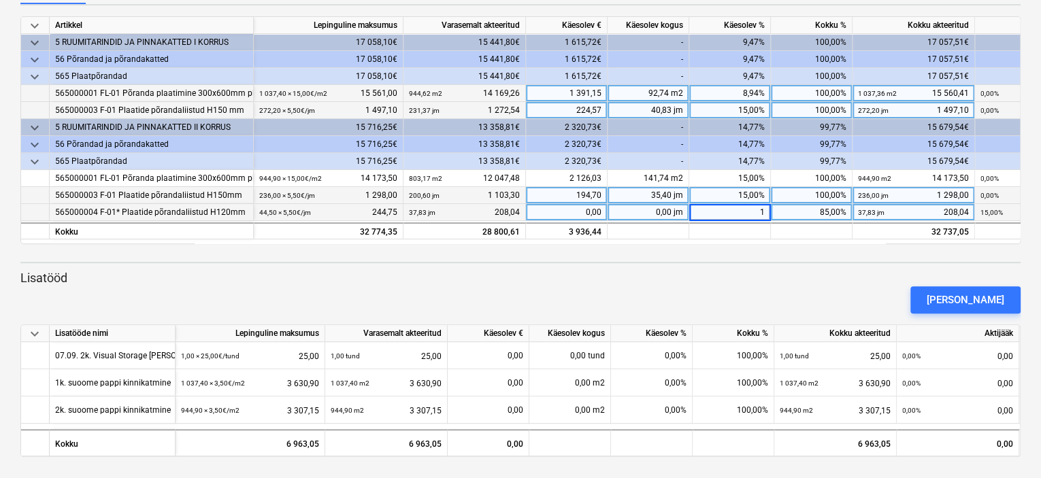
type input "15"
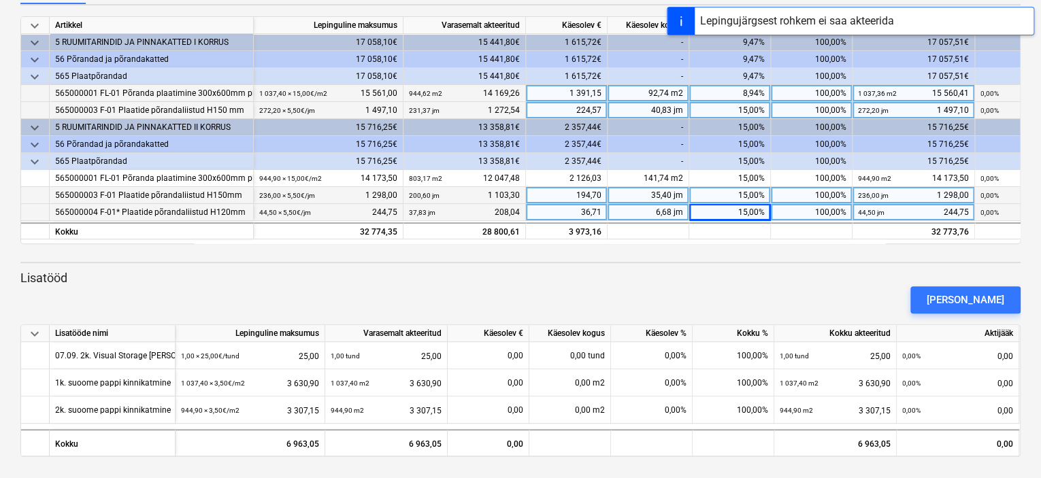
click at [763, 274] on p "Lisatööd" at bounding box center [520, 278] width 1001 height 16
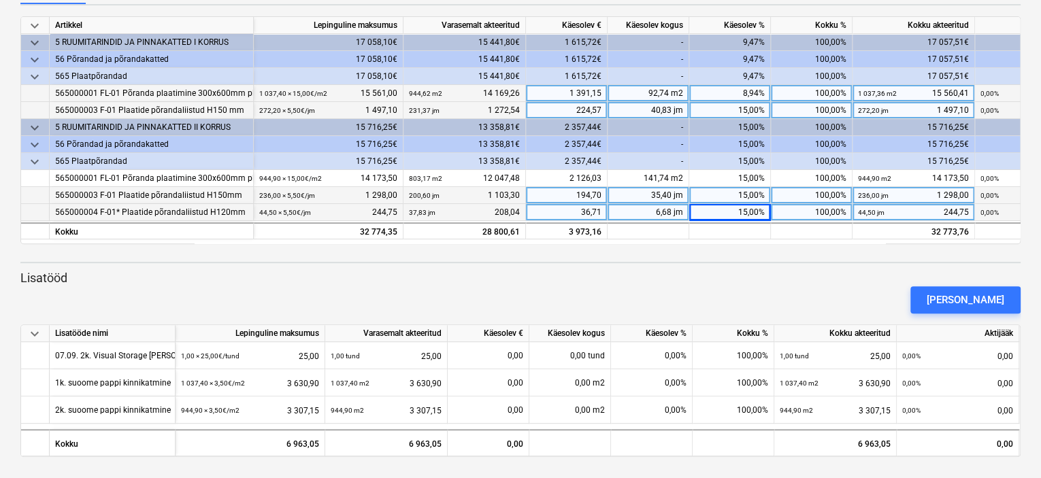
click at [779, 267] on div "keyboard_arrow_down Artikkel Lepinguline maksumus Varasemalt akteeritud Käesole…" at bounding box center [520, 236] width 1001 height 441
click at [758, 272] on p "Lisatööd" at bounding box center [520, 278] width 1001 height 16
click at [788, 267] on div "keyboard_arrow_down Artikkel Lepinguline maksumus Varasemalt akteeritud Käesole…" at bounding box center [520, 236] width 1001 height 441
click at [736, 283] on div "[PERSON_NAME]" at bounding box center [520, 300] width 1011 height 38
click at [787, 285] on div "[PERSON_NAME]" at bounding box center [520, 300] width 1011 height 38
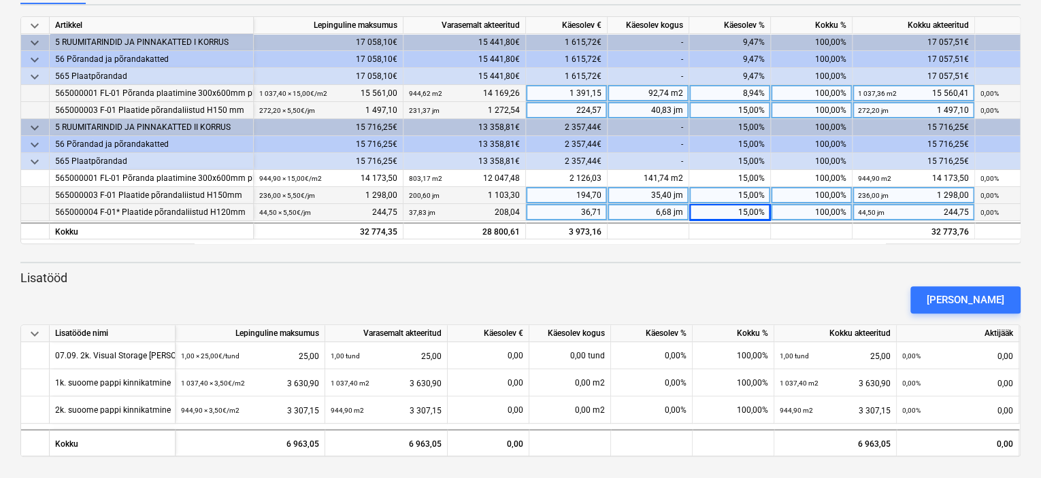
click at [782, 285] on div "[PERSON_NAME]" at bounding box center [520, 300] width 1011 height 38
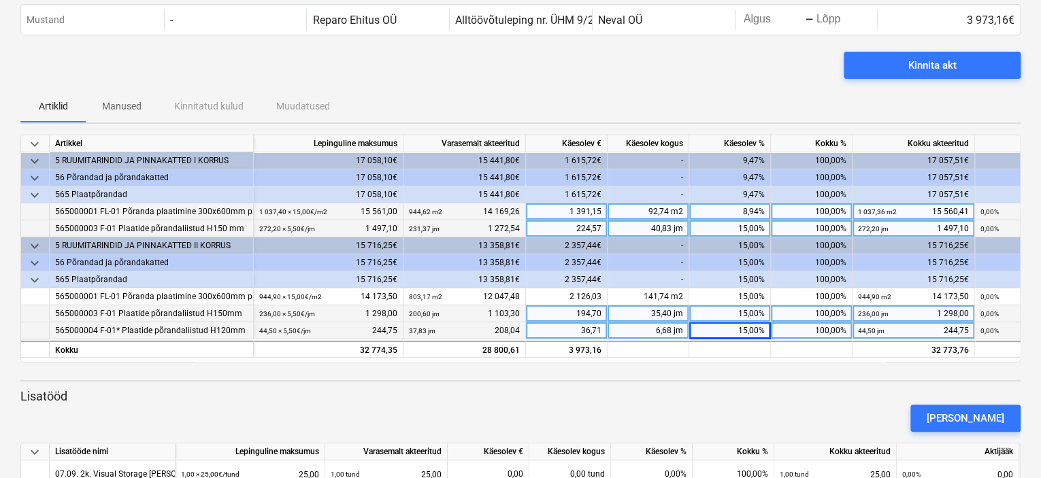
scroll to position [0, 0]
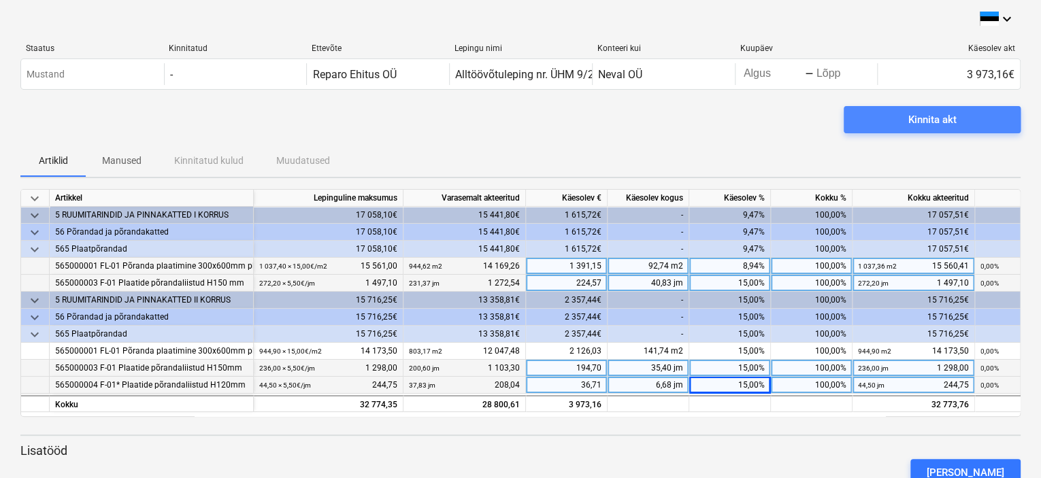
click at [938, 116] on div "Kinnita akt" at bounding box center [933, 120] width 48 height 18
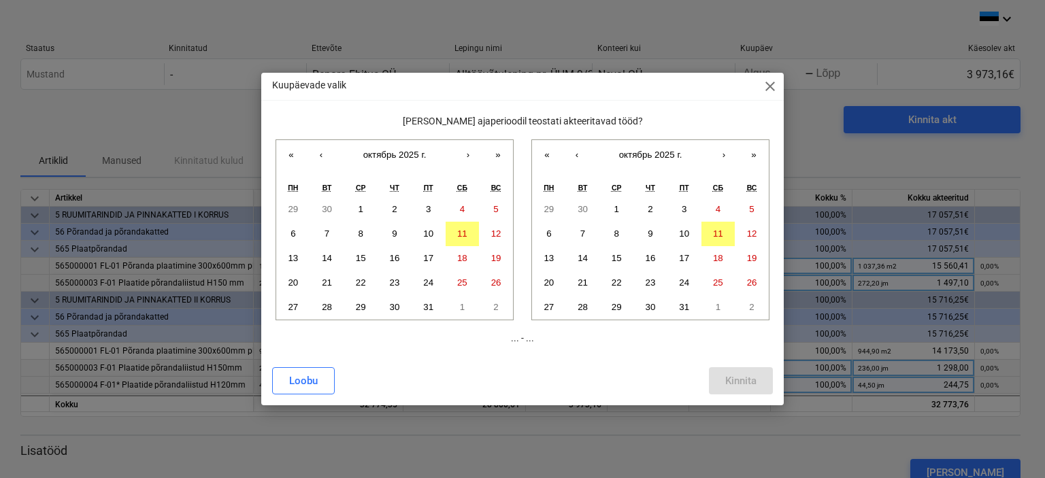
click at [272, 18] on div "Kuupäevade valik close Milisel ajaperioodil teostati akteeritavad tööd? « ‹ окт…" at bounding box center [522, 239] width 1045 height 478
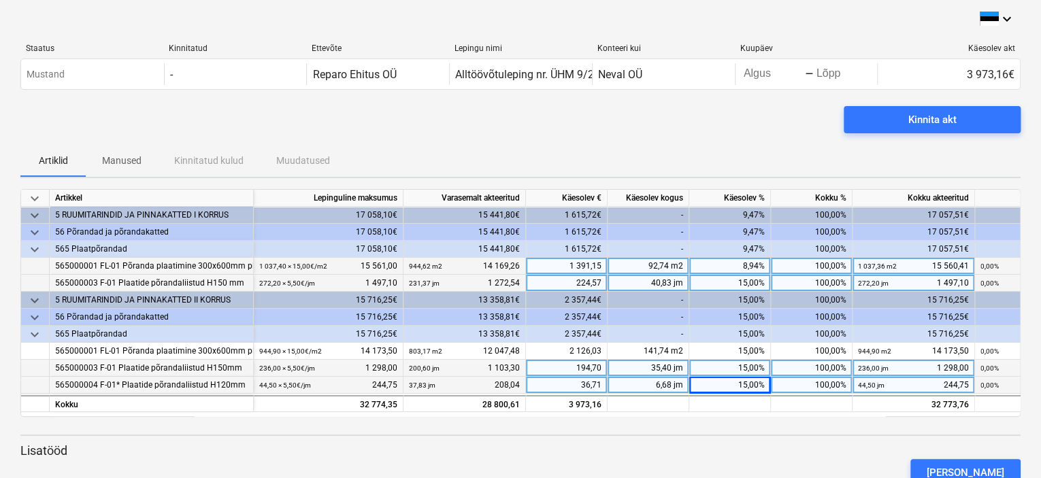
click at [747, 130] on div "Kinnita akt" at bounding box center [520, 125] width 1001 height 38
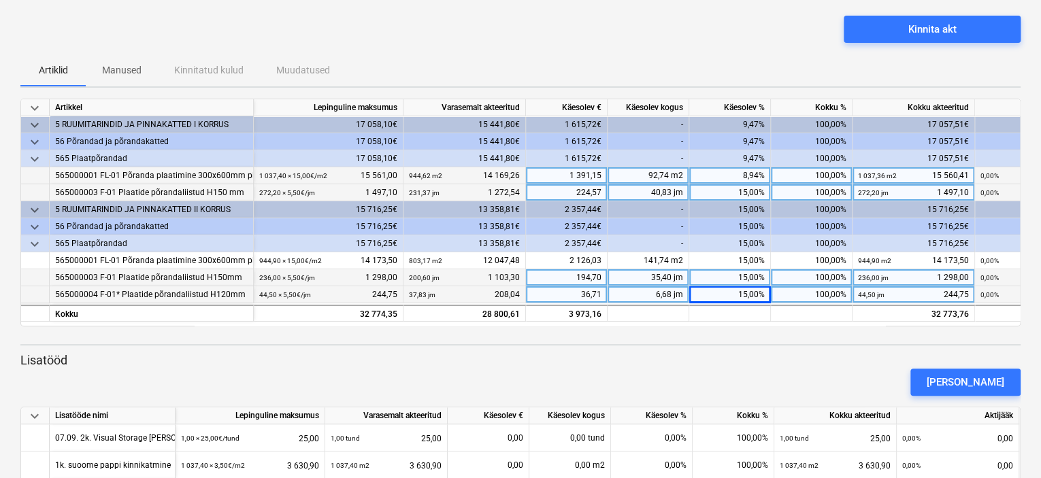
scroll to position [173, 0]
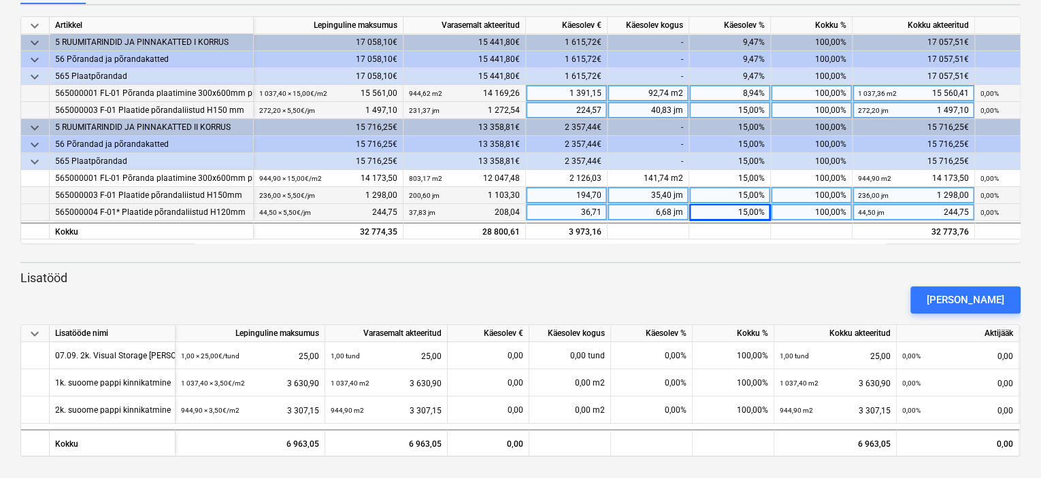
click at [820, 295] on div "[PERSON_NAME]" at bounding box center [520, 300] width 1011 height 38
click at [871, 286] on div "[PERSON_NAME]" at bounding box center [520, 300] width 1011 height 38
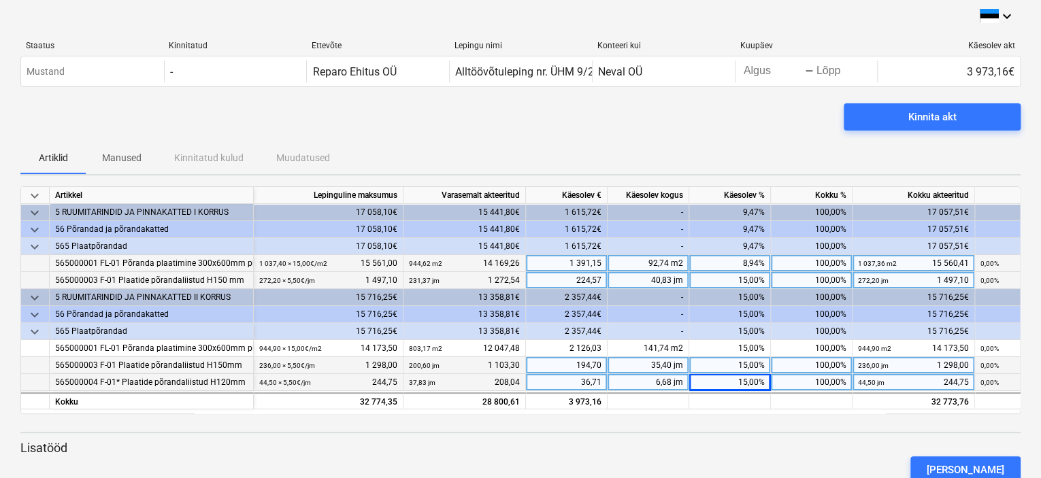
scroll to position [0, 0]
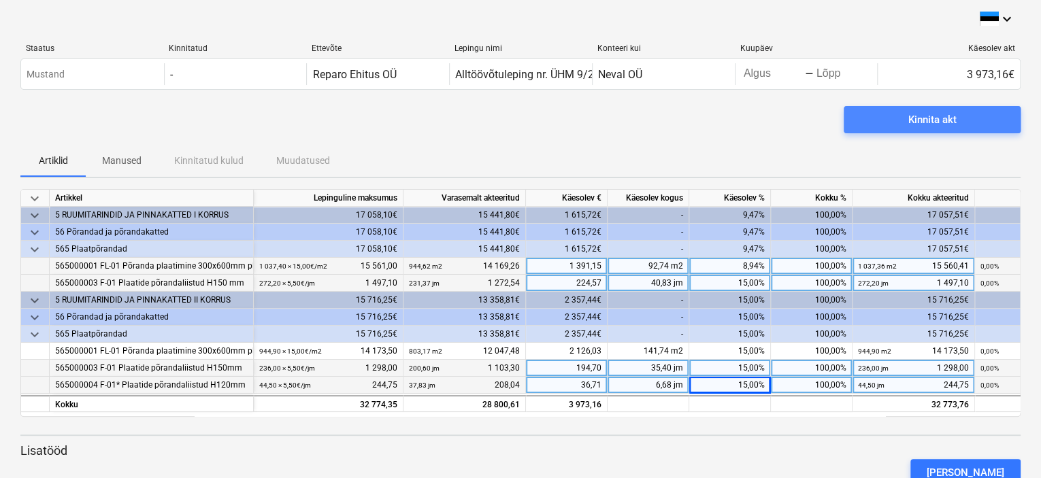
click at [926, 116] on div "Kinnita akt" at bounding box center [933, 120] width 48 height 18
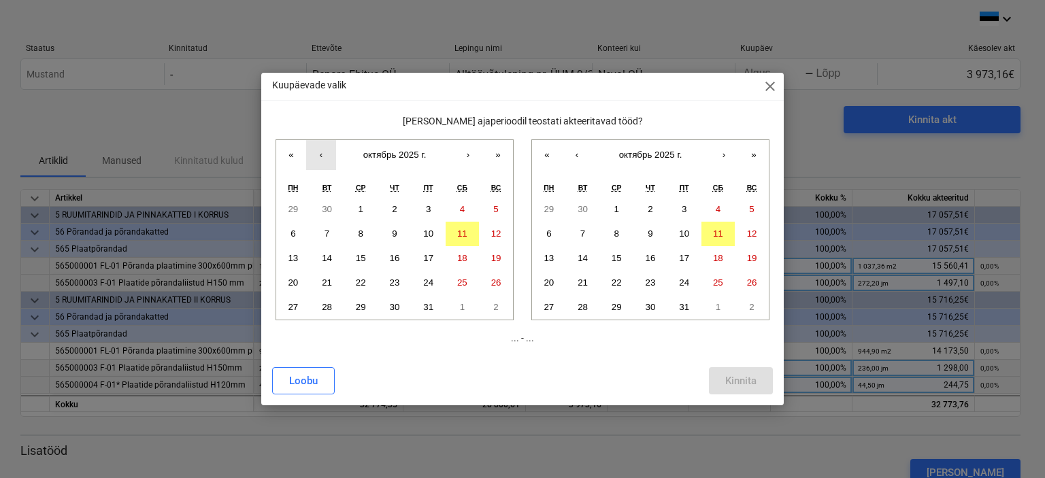
click at [318, 159] on button "‹" at bounding box center [321, 155] width 30 height 30
click at [294, 211] on abbr "1" at bounding box center [293, 209] width 5 height 10
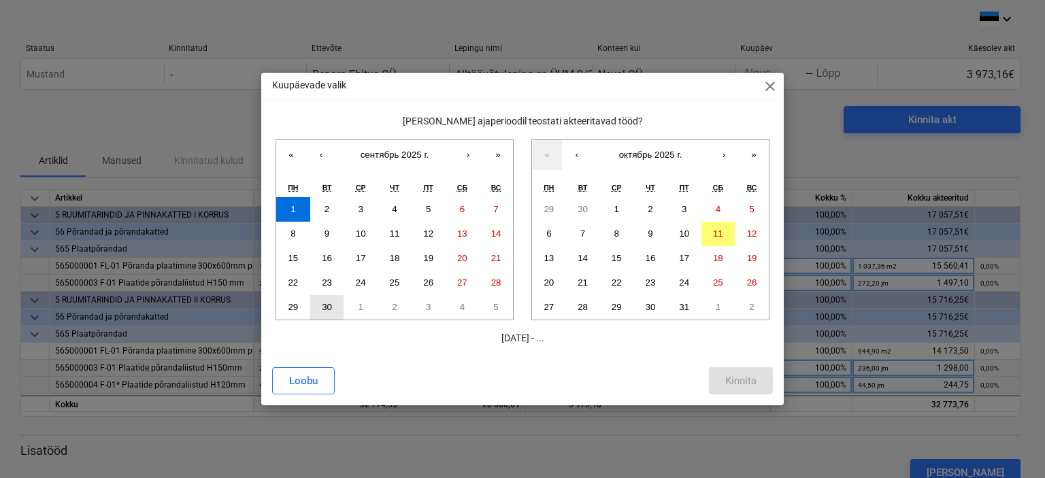
click at [322, 302] on abbr "30" at bounding box center [327, 307] width 10 height 10
click at [295, 206] on button "1" at bounding box center [293, 209] width 34 height 25
click at [580, 154] on button "‹" at bounding box center [577, 155] width 30 height 30
click at [578, 304] on abbr "30" at bounding box center [583, 307] width 10 height 10
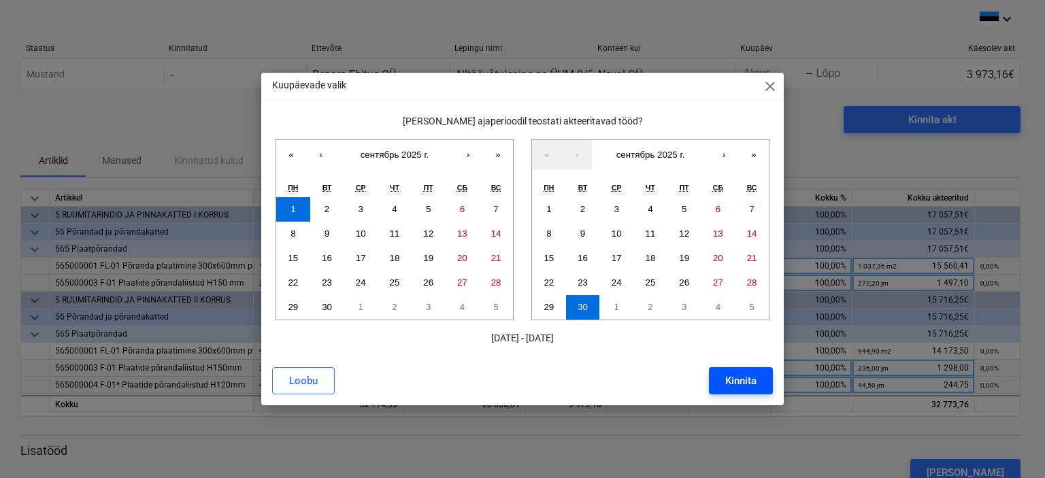
click at [738, 380] on div "Kinnita" at bounding box center [741, 381] width 31 height 18
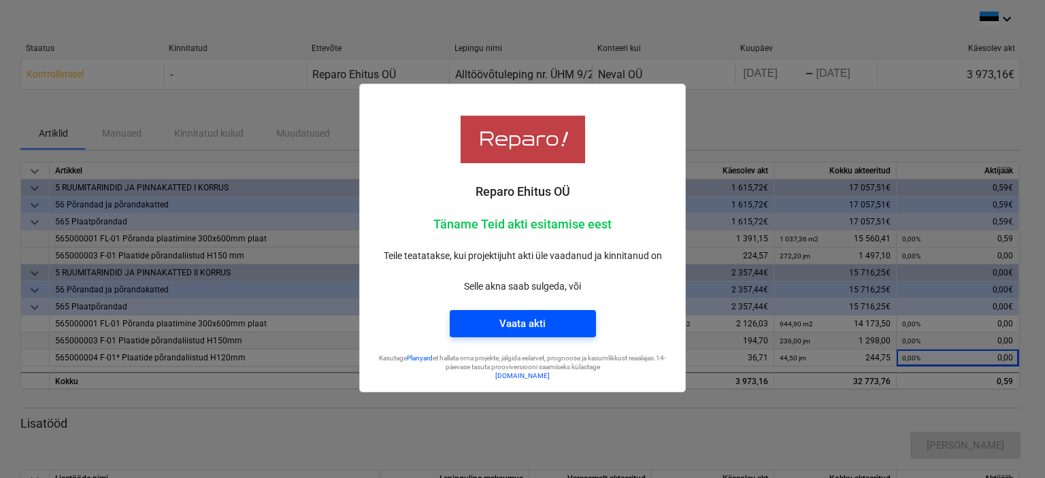
click at [552, 321] on span "Vaata akti" at bounding box center [523, 324] width 114 height 18
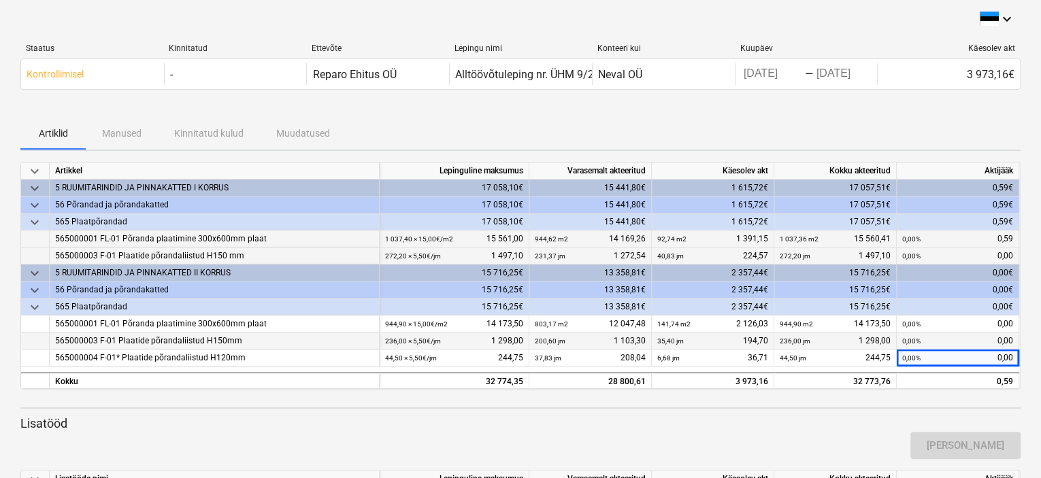
click at [713, 125] on div "Artiklid Manused Kinnitatud kulud Muudatused" at bounding box center [520, 133] width 1001 height 33
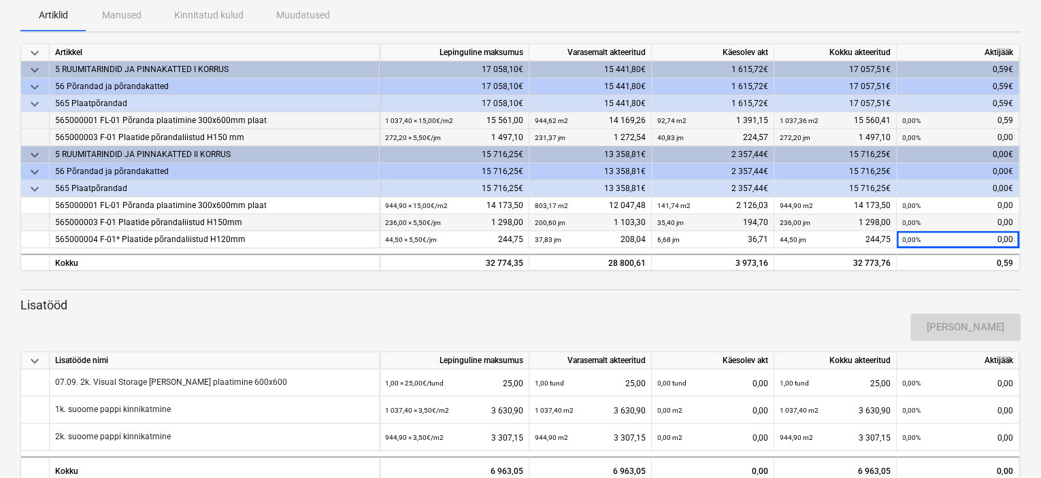
scroll to position [146, 0]
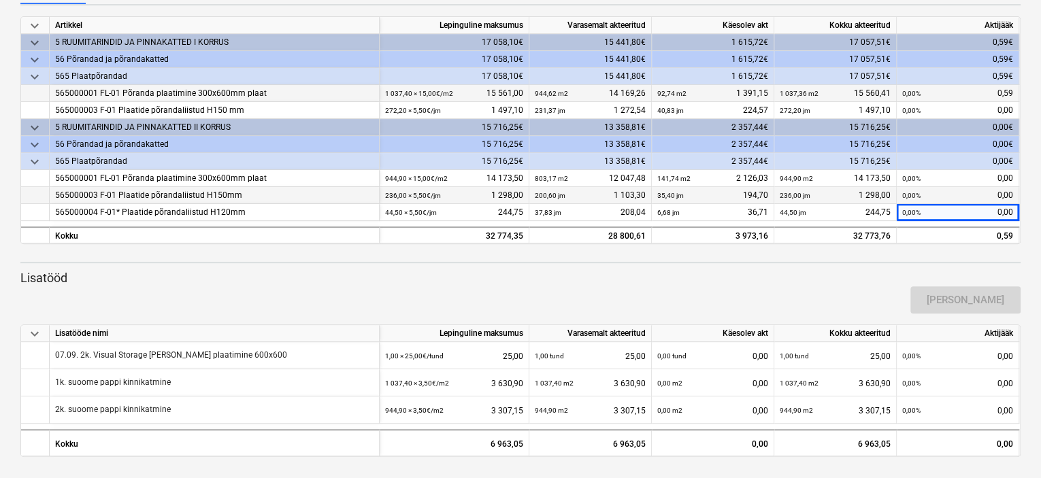
click at [804, 292] on div "[PERSON_NAME]" at bounding box center [520, 300] width 1011 height 38
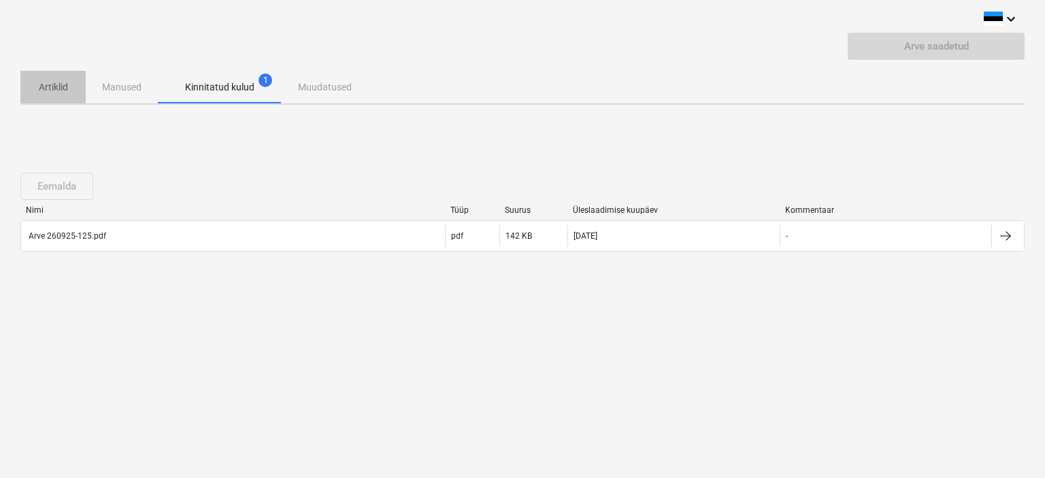
click at [52, 86] on p "Artiklid" at bounding box center [53, 87] width 33 height 14
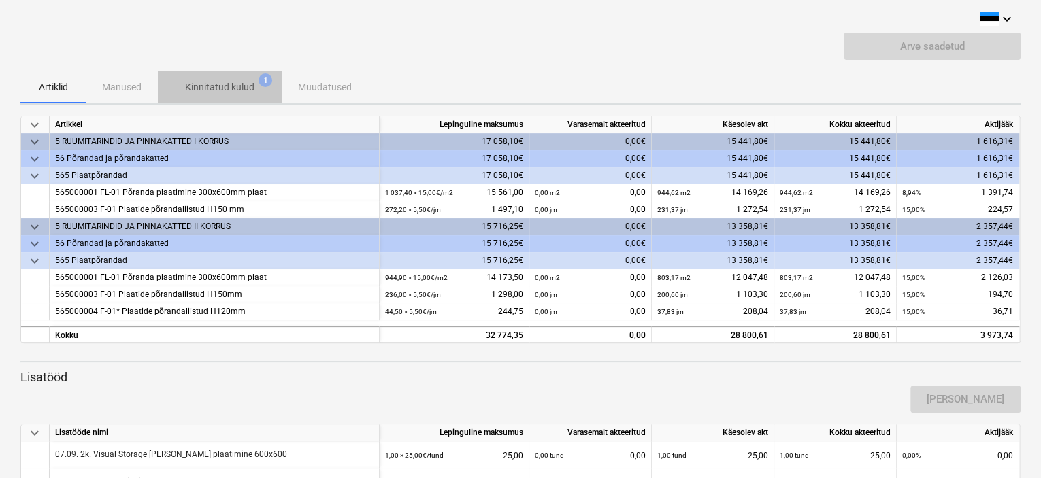
click at [198, 83] on p "Kinnitatud kulud" at bounding box center [219, 87] width 69 height 14
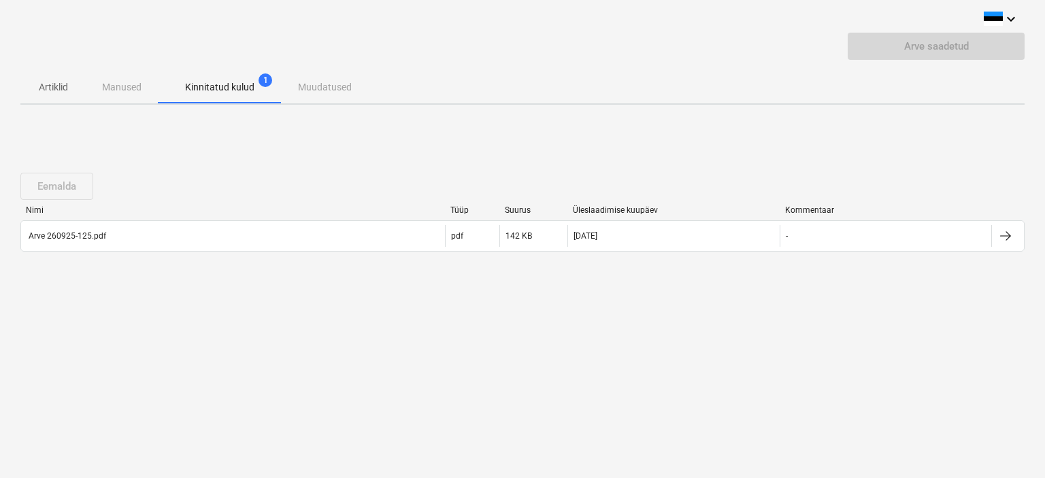
click at [57, 88] on p "Artiklid" at bounding box center [53, 87] width 33 height 14
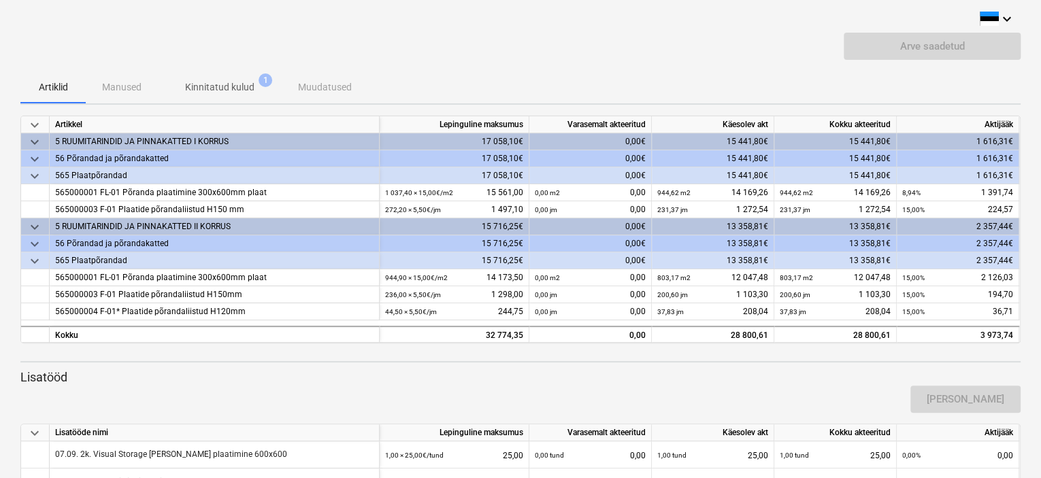
click at [200, 48] on div "Arve saadetud" at bounding box center [520, 52] width 1001 height 38
click at [207, 87] on p "Kinnitatud kulud" at bounding box center [219, 87] width 69 height 14
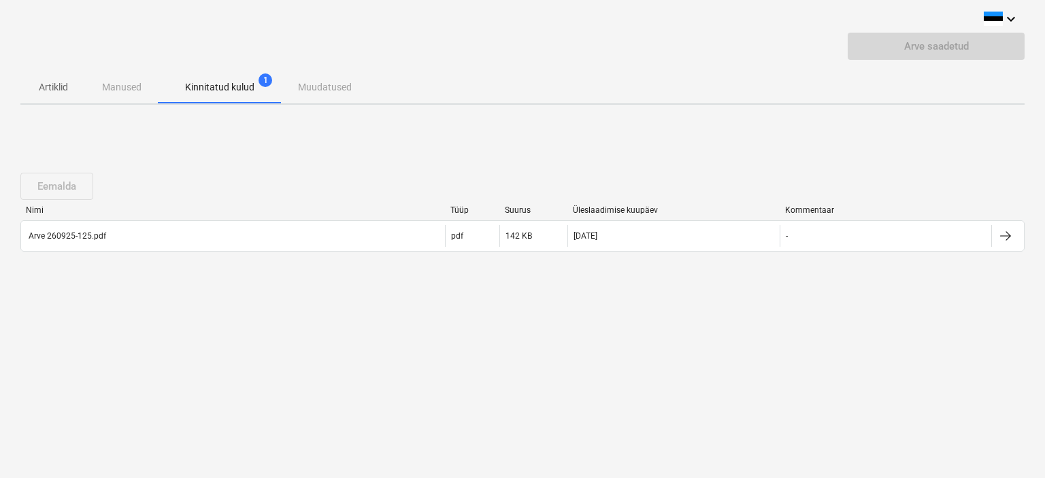
click at [45, 90] on p "Artiklid" at bounding box center [53, 87] width 33 height 14
